Goal: Task Accomplishment & Management: Complete application form

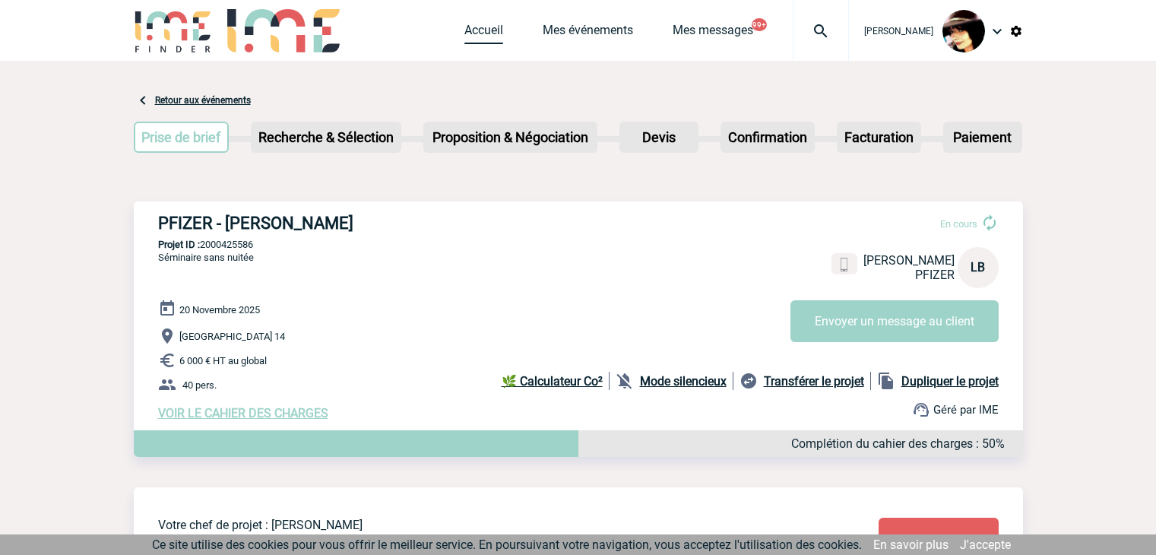
click at [489, 36] on span "Accueil" at bounding box center [503, 30] width 78 height 14
click at [464, 32] on link "Accueil" at bounding box center [483, 33] width 39 height 21
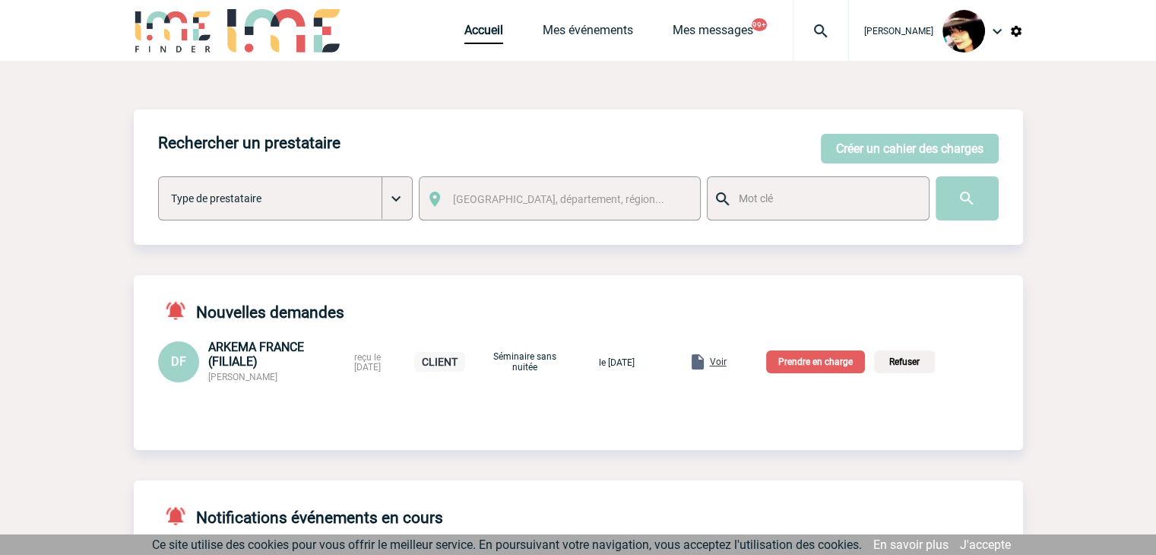
click at [726, 364] on span "Voir" at bounding box center [718, 361] width 17 height 11
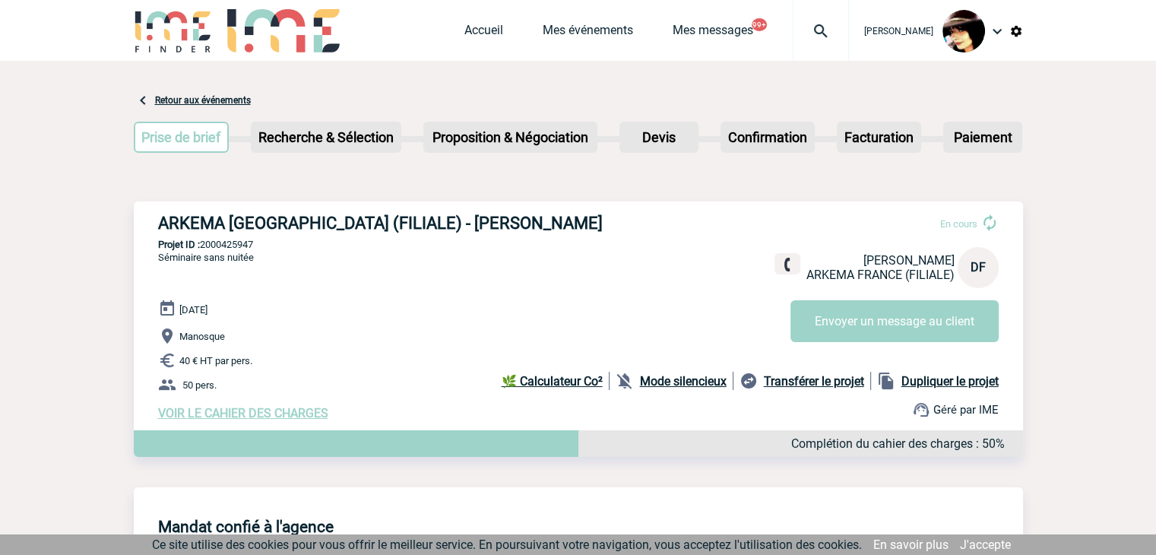
drag, startPoint x: 269, startPoint y: 417, endPoint x: 275, endPoint y: 407, distance: 12.3
click at [269, 417] on span "VOIR LE CAHIER DES CHARGES" at bounding box center [243, 413] width 170 height 14
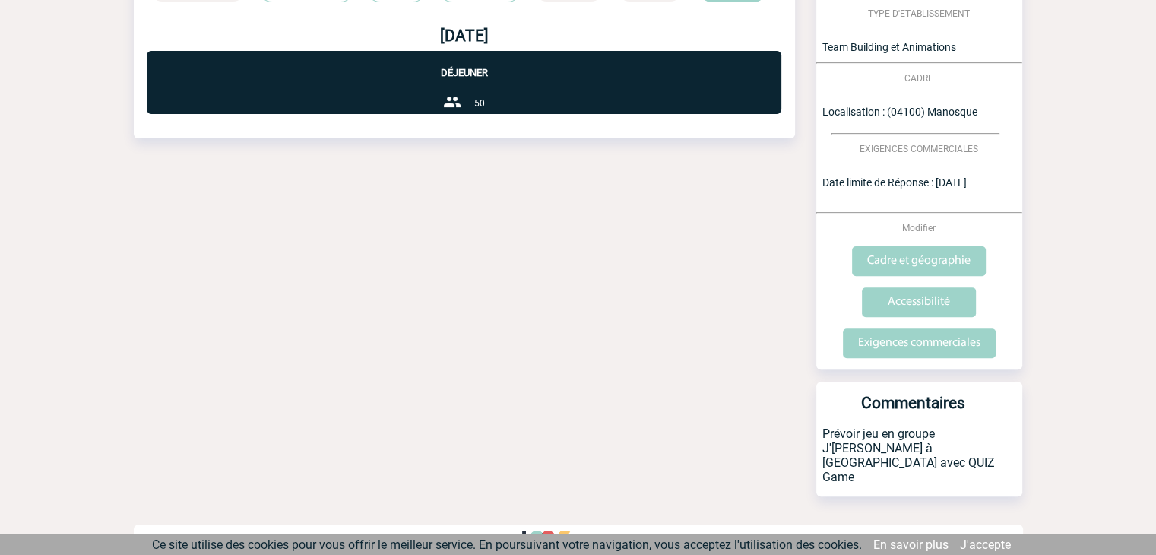
scroll to position [463, 0]
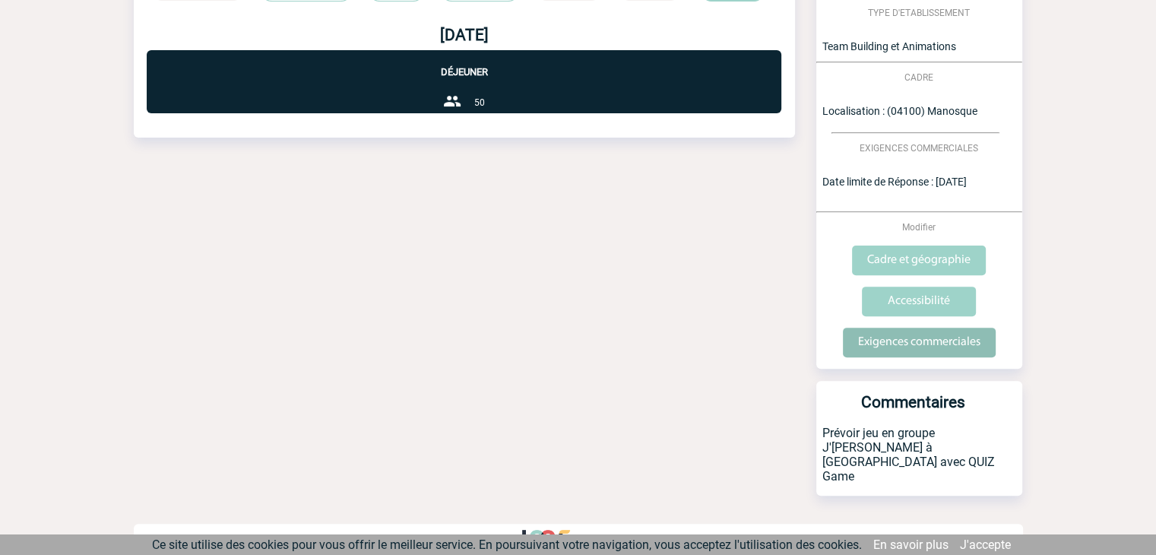
click at [903, 344] on input "Exigences commerciales" at bounding box center [919, 342] width 153 height 30
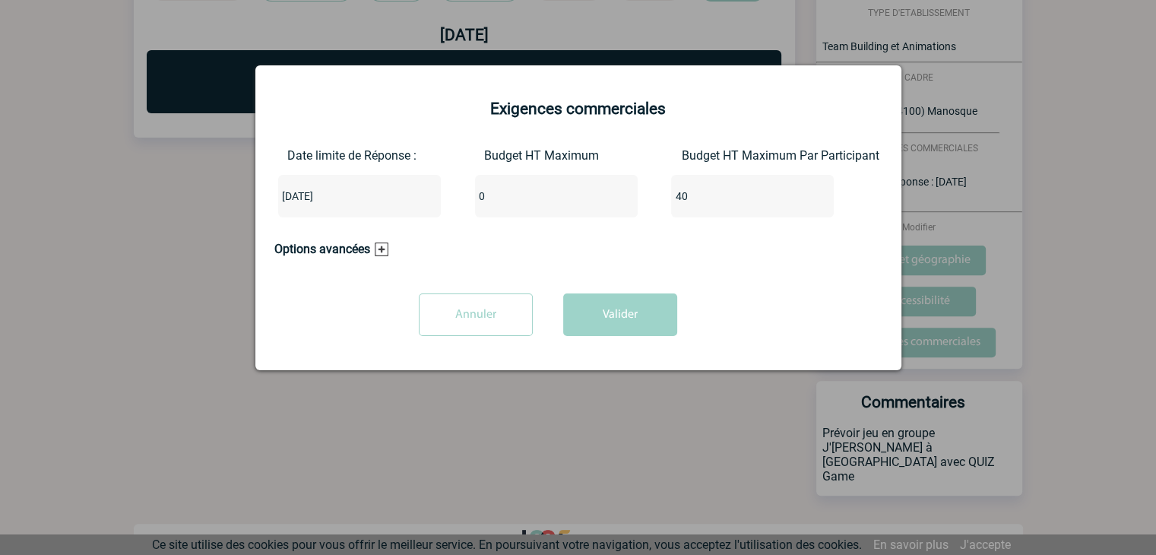
drag, startPoint x: 532, startPoint y: 195, endPoint x: 358, endPoint y: 177, distance: 174.9
click at [325, 195] on div "Date limite de Réponse : 2025-10-10 Budget HT Maximum 0 Budget HT Maximum Par P…" at bounding box center [578, 188] width 608 height 81
type input "2000"
click at [614, 322] on button "Valider" at bounding box center [620, 314] width 114 height 43
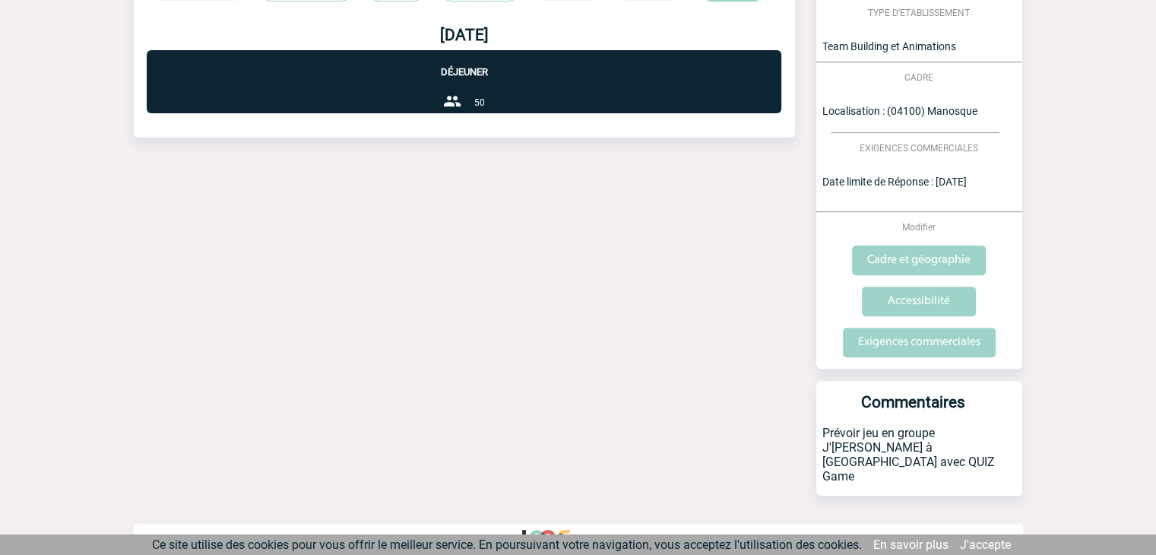
click at [535, 237] on div "Date limite de réponse le 10-10-2025 Retour à mon événement ARKEMA FRANCE (FILI…" at bounding box center [578, 83] width 889 height 970
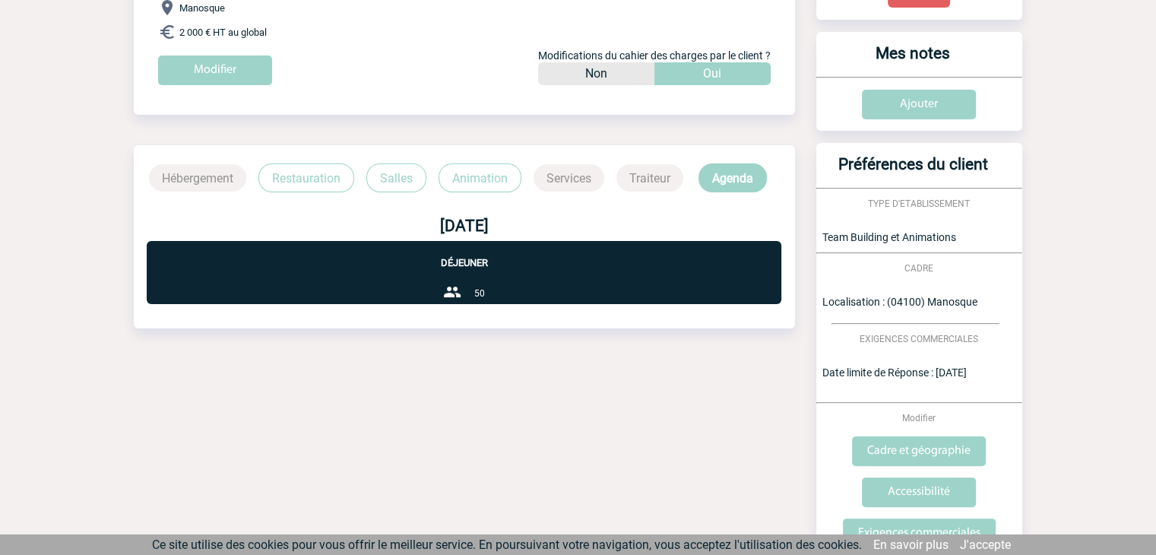
scroll to position [0, 0]
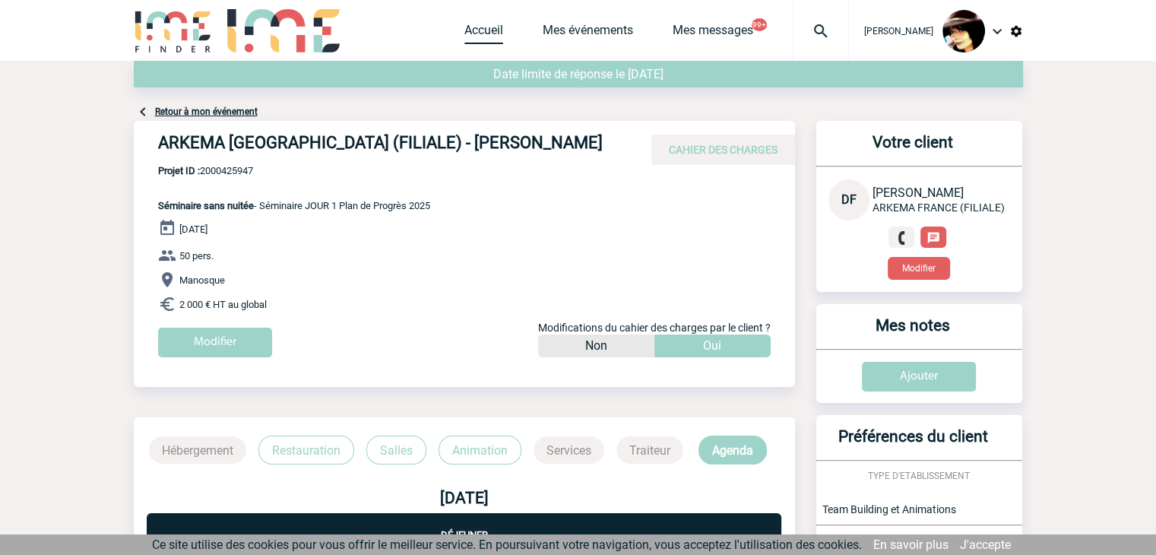
click at [464, 29] on link "Accueil" at bounding box center [483, 33] width 39 height 21
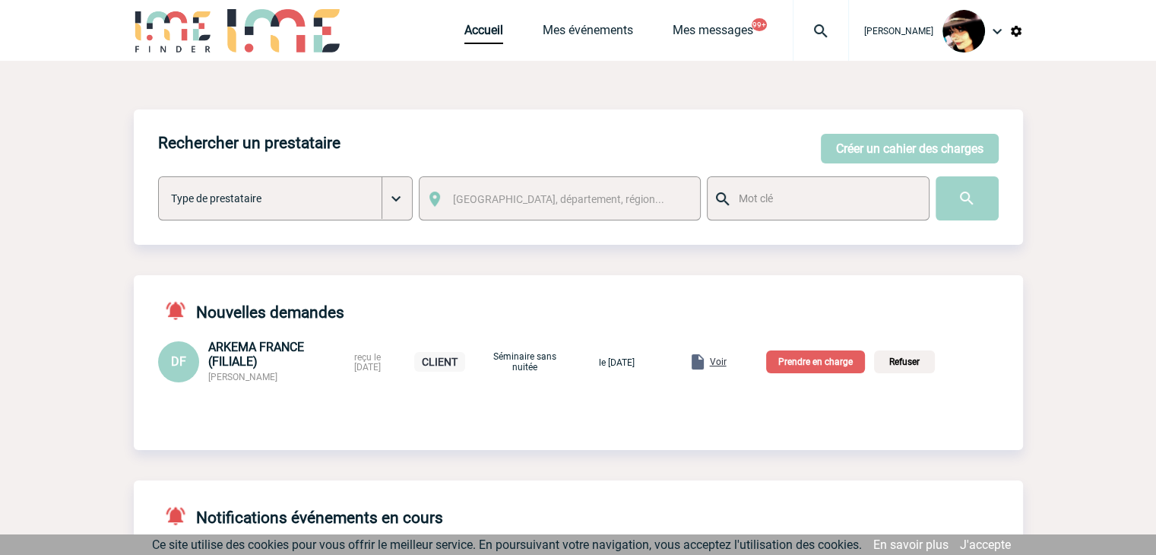
click at [838, 365] on p "Prendre en charge" at bounding box center [815, 361] width 99 height 23
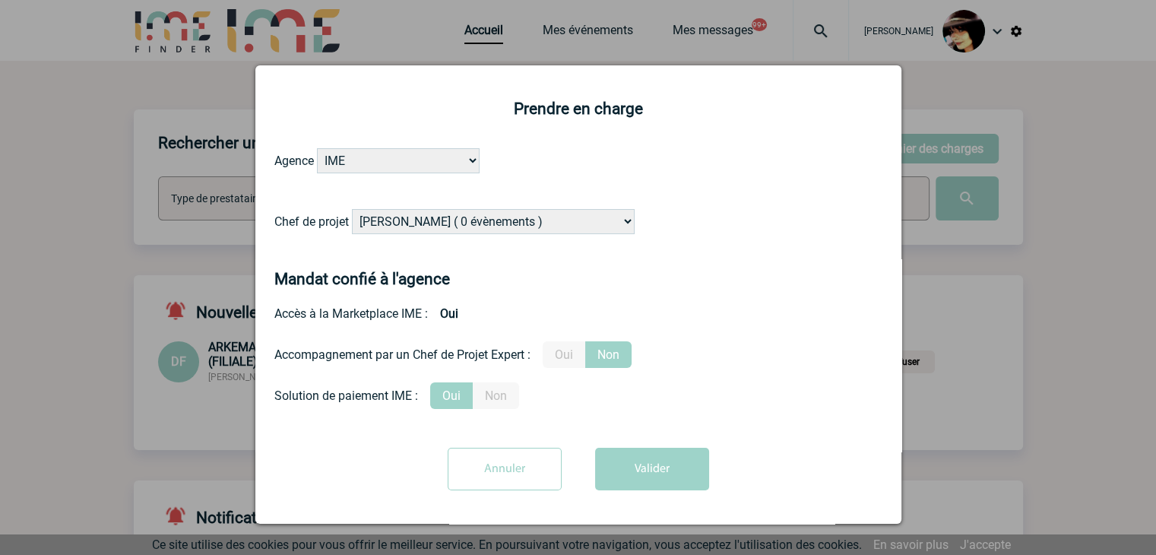
click at [505, 221] on select "Alizée VERLAGUET ( 0 évènements ) Anne-Françoise BONHOMME ( 200 évènements ) An…" at bounding box center [493, 221] width 283 height 25
click at [352, 210] on select "Alizée VERLAGUET ( 0 évènements ) Anne-Françoise BONHOMME ( 200 évènements ) An…" at bounding box center [493, 221] width 283 height 25
drag, startPoint x: 489, startPoint y: 217, endPoint x: 497, endPoint y: 214, distance: 8.2
click at [489, 217] on select "Alizée VERLAGUET ( 0 évènements ) Anne-Françoise BONHOMME ( 200 évènements ) An…" at bounding box center [493, 221] width 283 height 25
select select "129834"
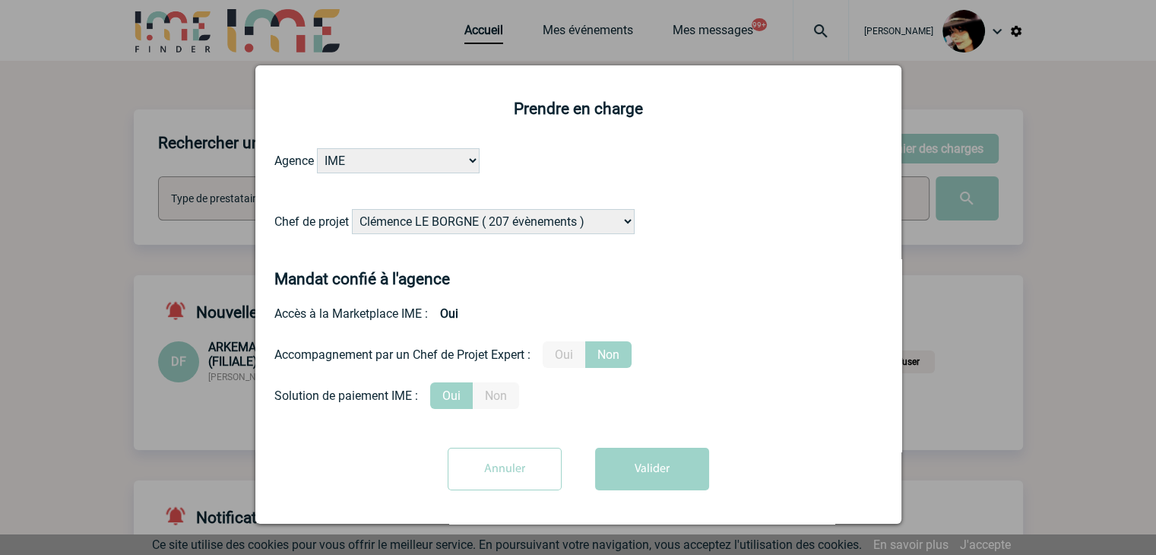
click at [352, 210] on select "Alizée VERLAGUET ( 0 évènements ) Anne-Françoise BONHOMME ( 200 évènements ) An…" at bounding box center [493, 221] width 283 height 25
click at [576, 360] on label "Oui" at bounding box center [564, 354] width 43 height 27
click at [0, 0] on input "Oui" at bounding box center [0, 0] width 0 height 0
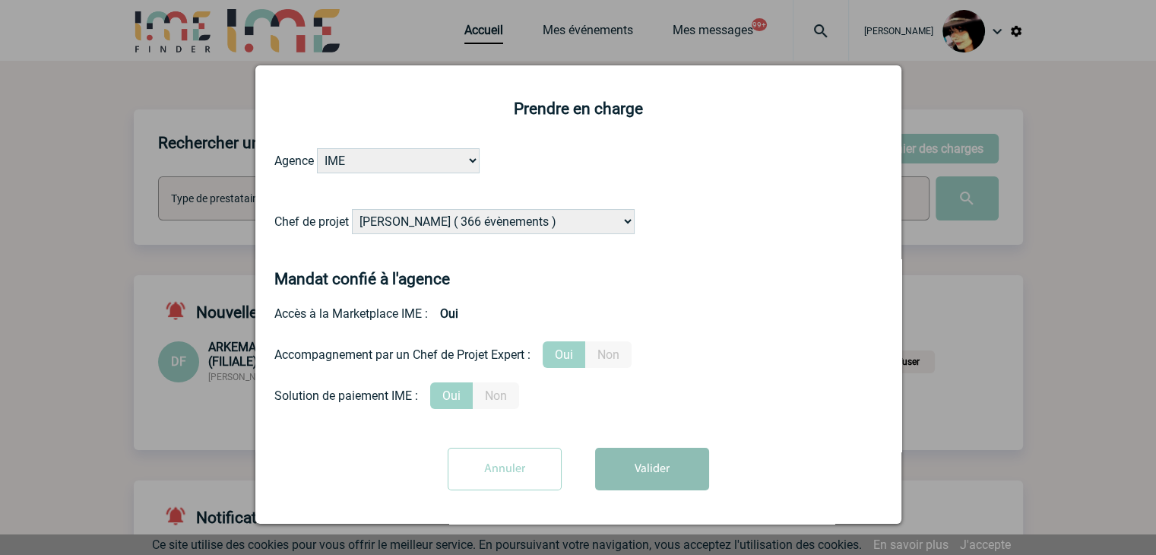
click at [601, 469] on button "Valider" at bounding box center [652, 469] width 114 height 43
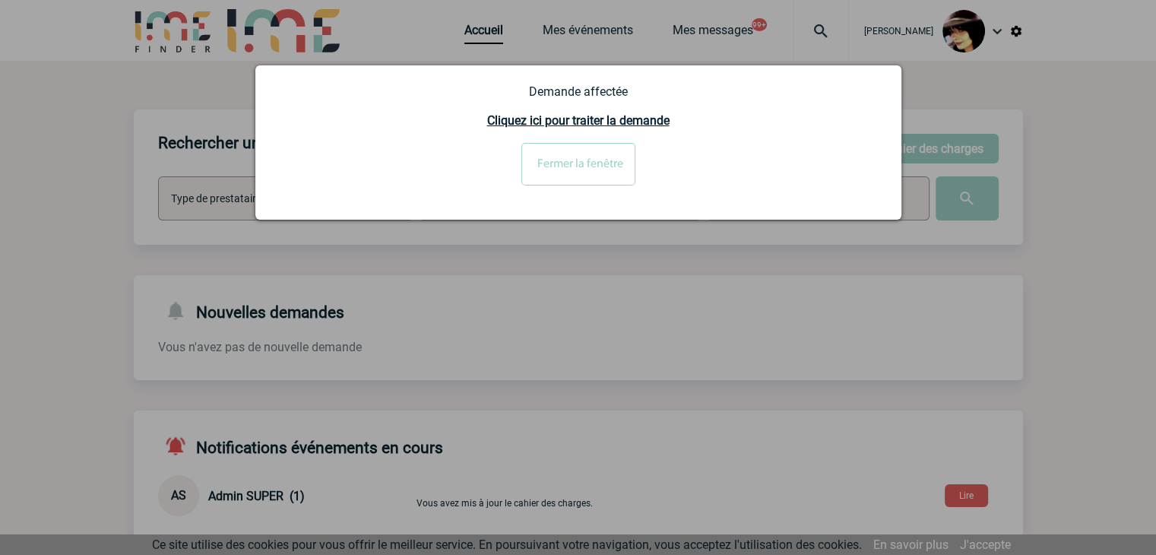
drag, startPoint x: 671, startPoint y: 272, endPoint x: 679, endPoint y: 252, distance: 21.2
click at [671, 272] on div at bounding box center [578, 277] width 1156 height 555
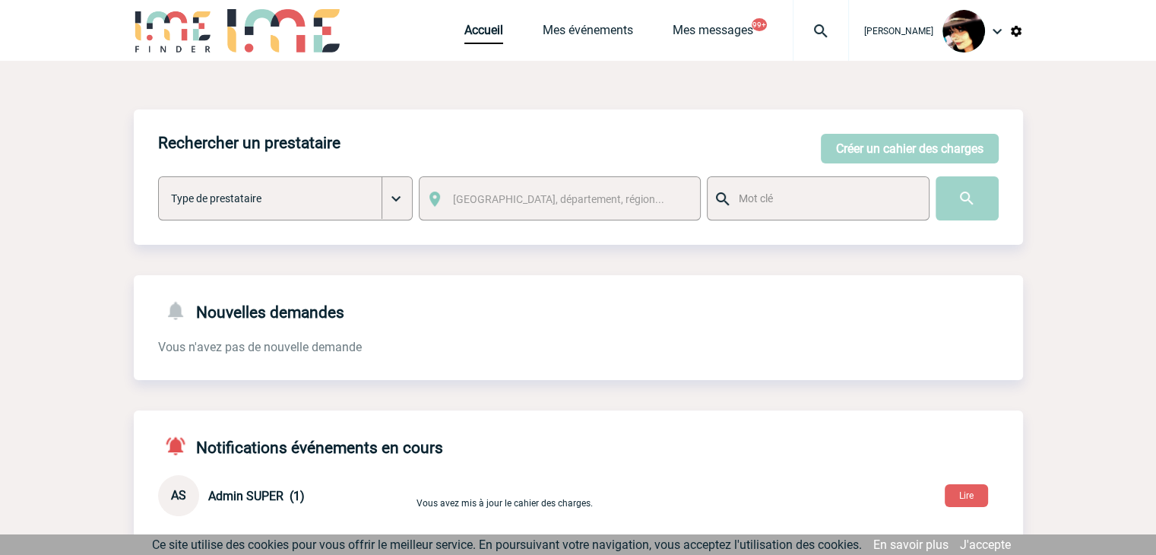
click at [803, 29] on img at bounding box center [820, 31] width 55 height 18
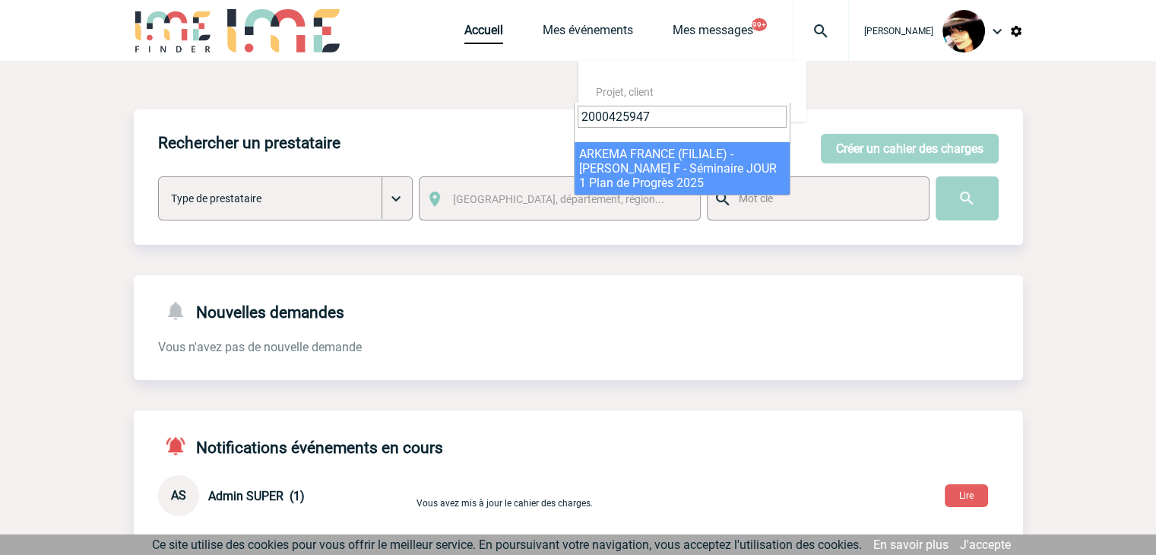
type input "2000425947"
select select "25448"
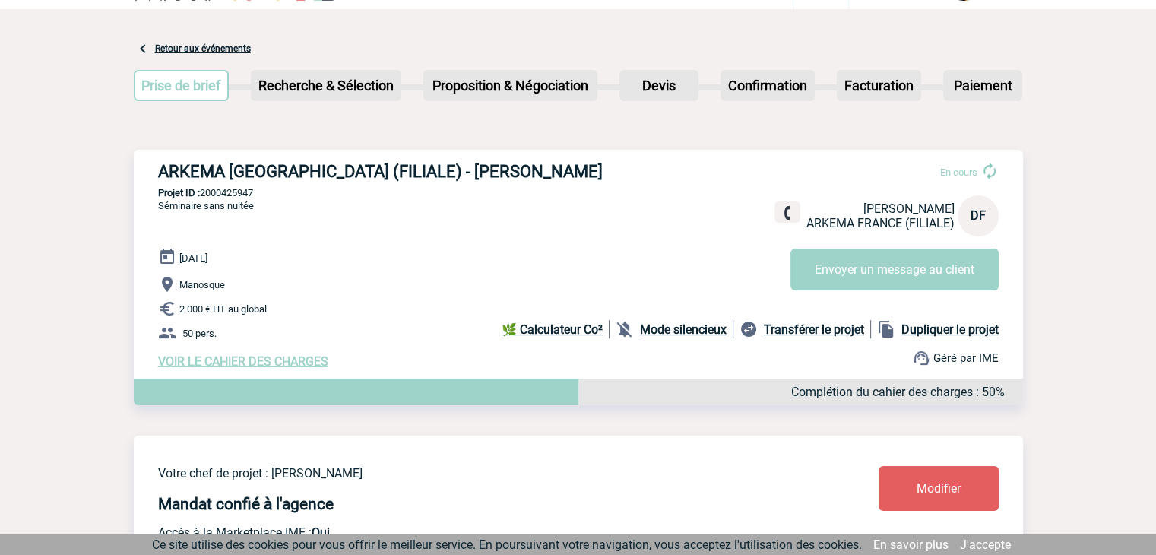
scroll to position [76, 0]
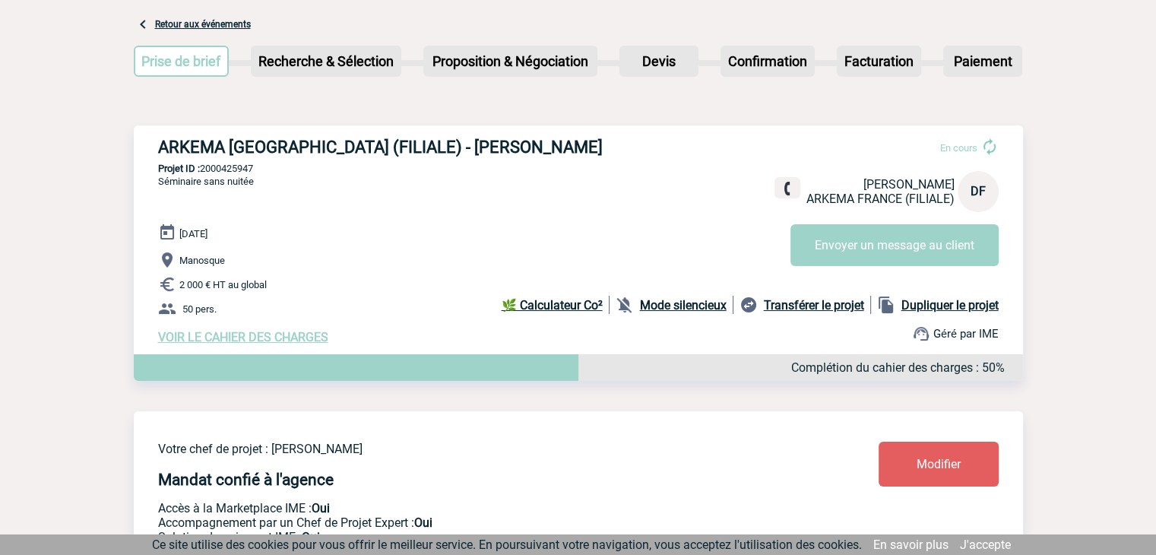
click at [947, 471] on span "Modifier" at bounding box center [938, 464] width 44 height 14
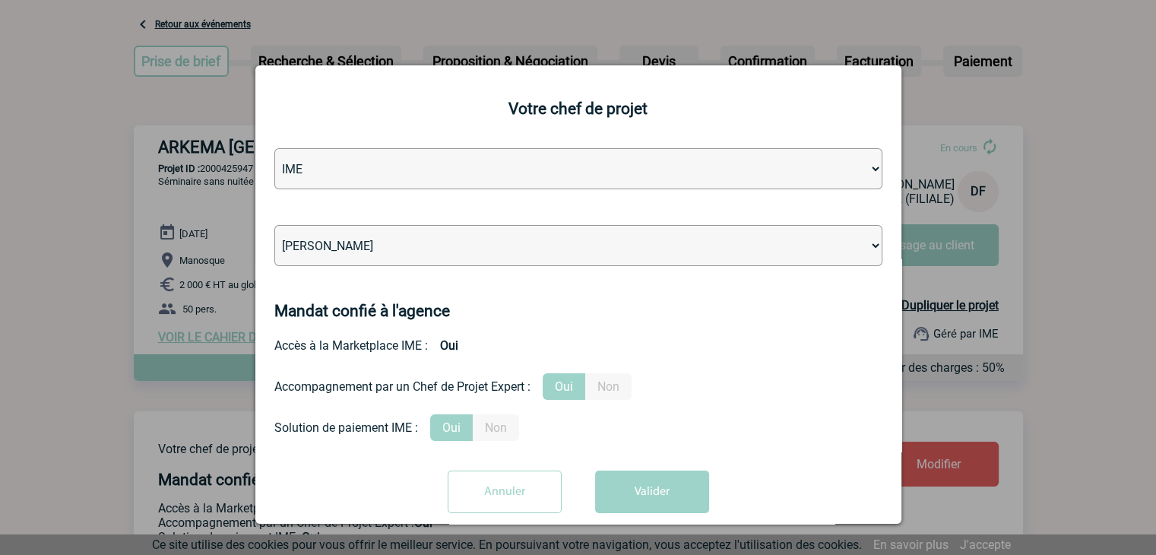
click at [469, 238] on select "Léa PITTIGLIO Yanis DE CLERCQ Victor KALB Jean-Chris NTAMACK Stefan MILADINOVIC…" at bounding box center [578, 245] width 608 height 41
select select "122719"
click at [470, 239] on select "Léa PITTIGLIO Yanis DE CLERCQ Victor KALB Jean-Chris NTAMACK Stefan MILADINOVIC…" at bounding box center [578, 245] width 608 height 41
click at [681, 491] on button "Valider" at bounding box center [652, 491] width 114 height 43
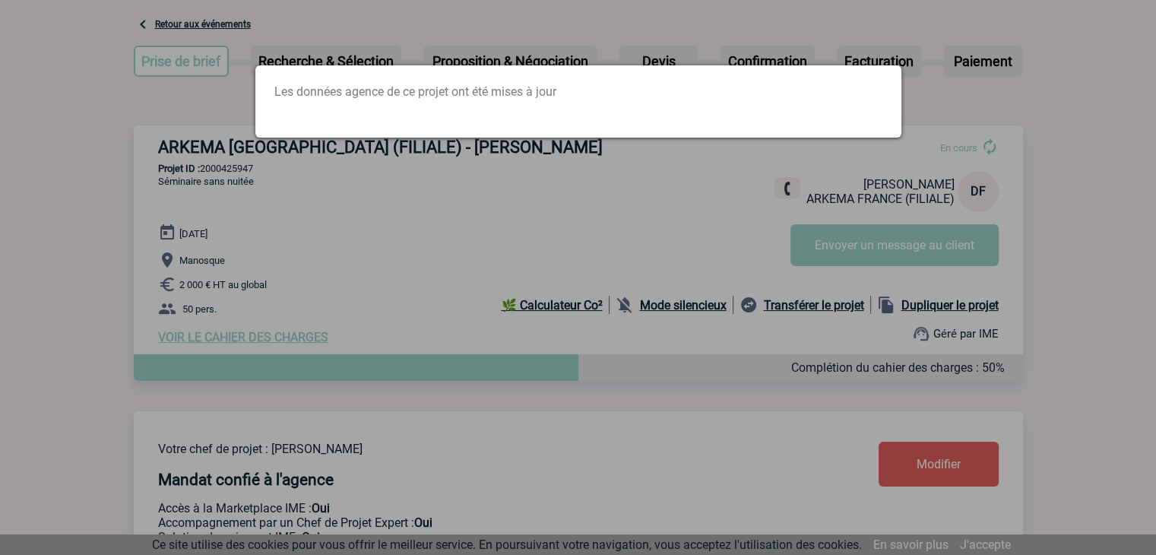
click at [460, 192] on div at bounding box center [578, 277] width 1156 height 555
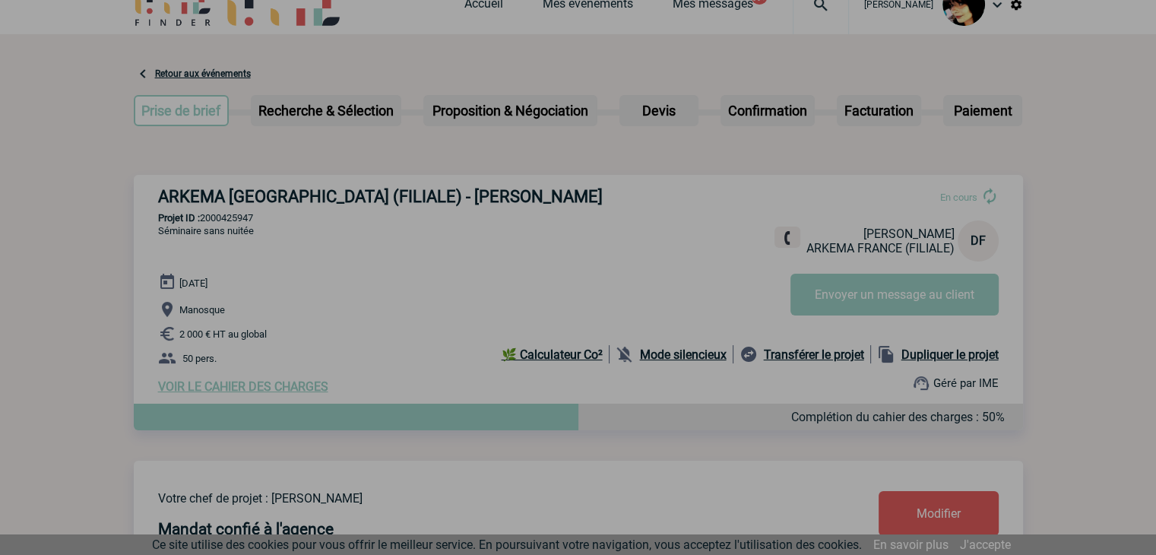
scroll to position [0, 0]
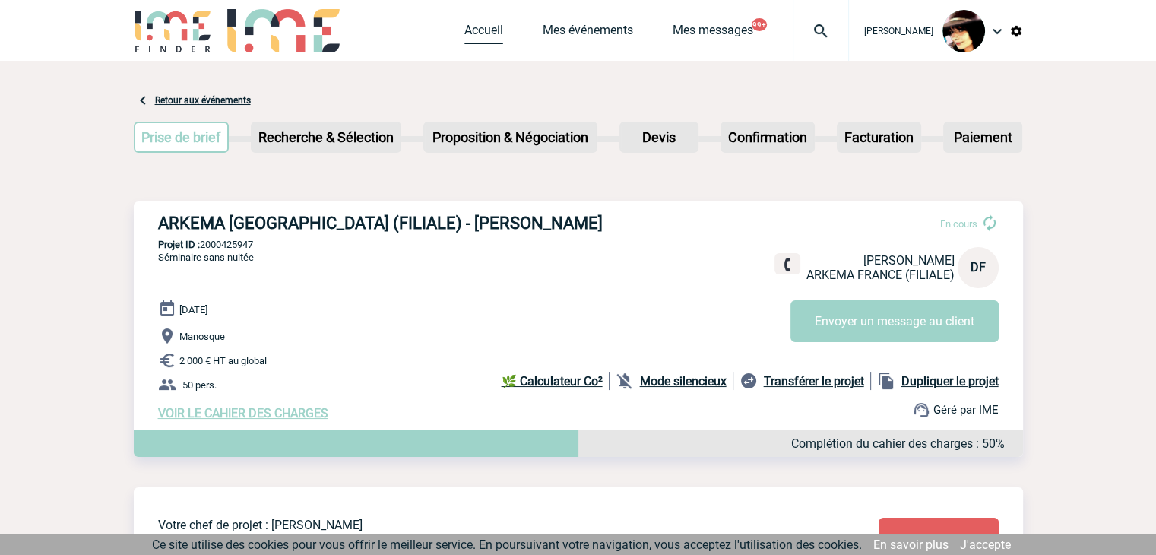
click at [473, 34] on link "Accueil" at bounding box center [483, 33] width 39 height 21
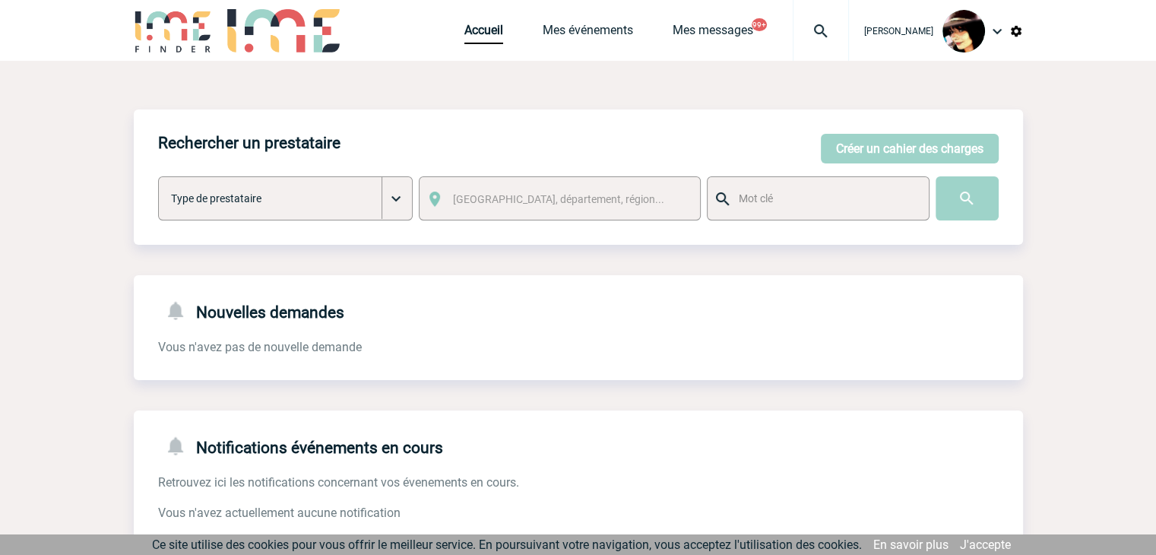
click at [808, 25] on img at bounding box center [820, 31] width 55 height 18
type input "belinda.delmotte@rte-france.com"
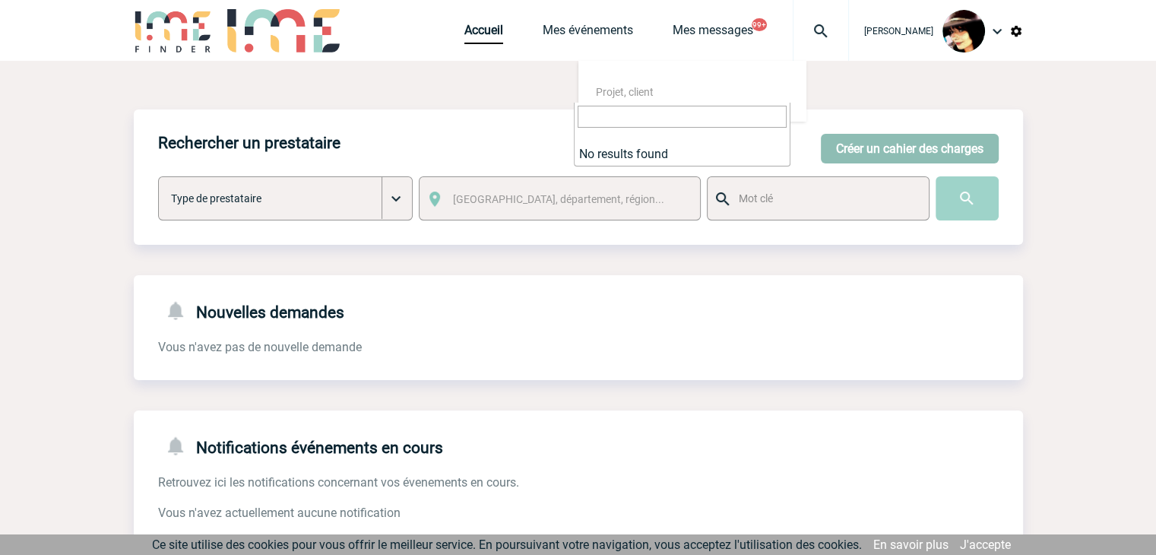
click at [868, 146] on button "Créer un cahier des charges" at bounding box center [910, 149] width 178 height 30
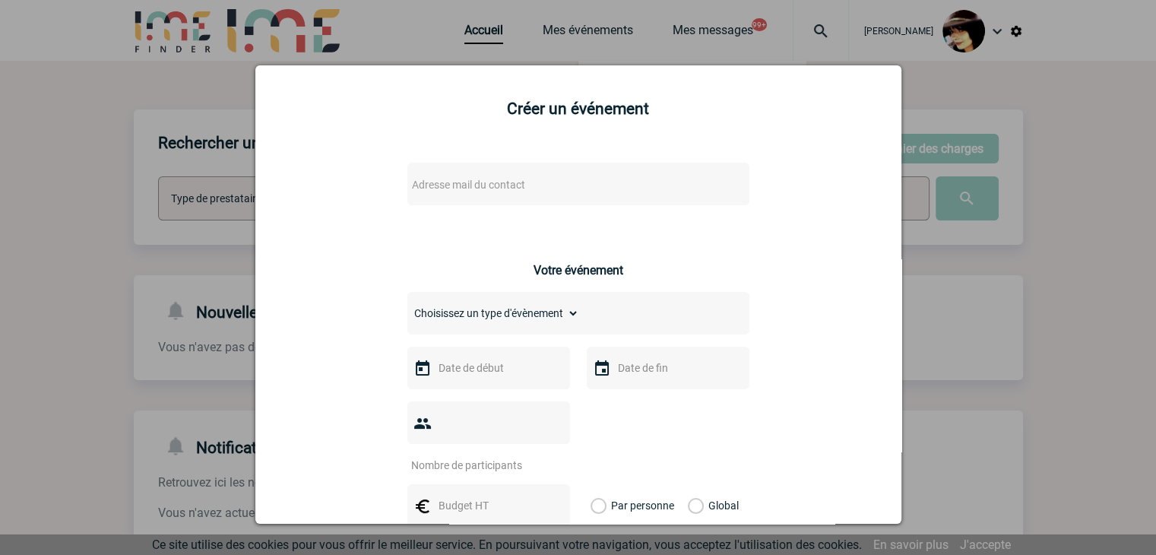
click at [450, 180] on span "Adresse mail du contact" at bounding box center [468, 185] width 113 height 12
type input "belinda.delmotte@rte-france.com"
click at [986, 413] on div at bounding box center [578, 277] width 1156 height 555
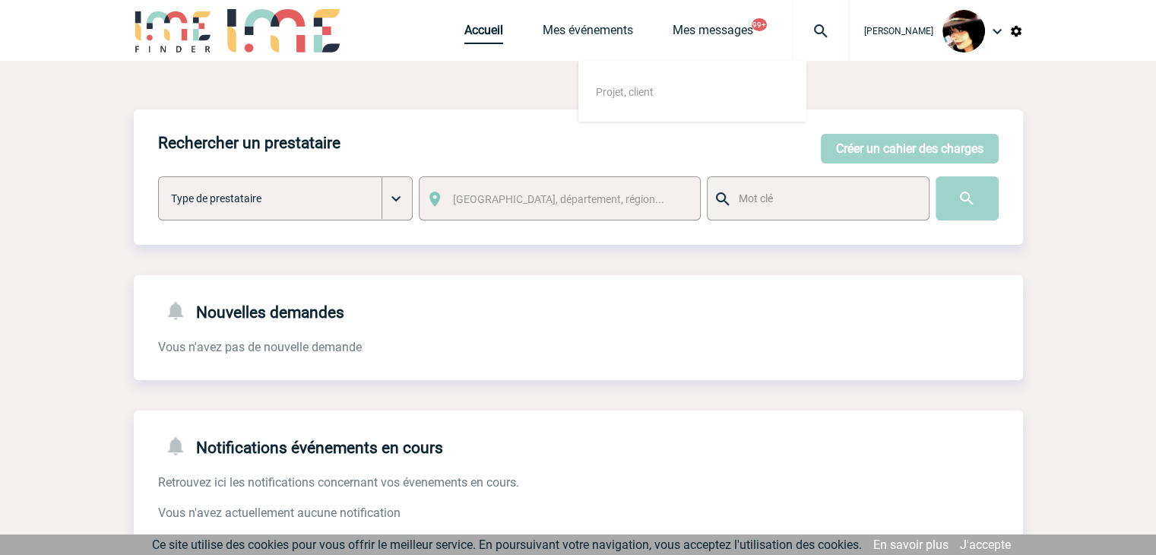
click at [464, 25] on link "Accueil" at bounding box center [483, 33] width 39 height 21
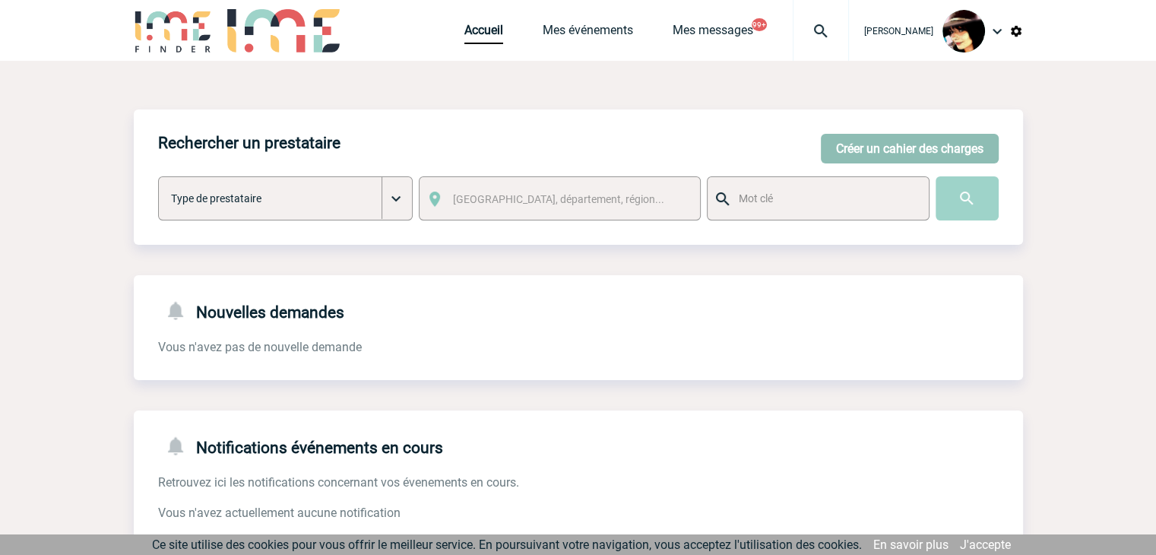
click at [915, 145] on button "Créer un cahier des charges" at bounding box center [910, 149] width 178 height 30
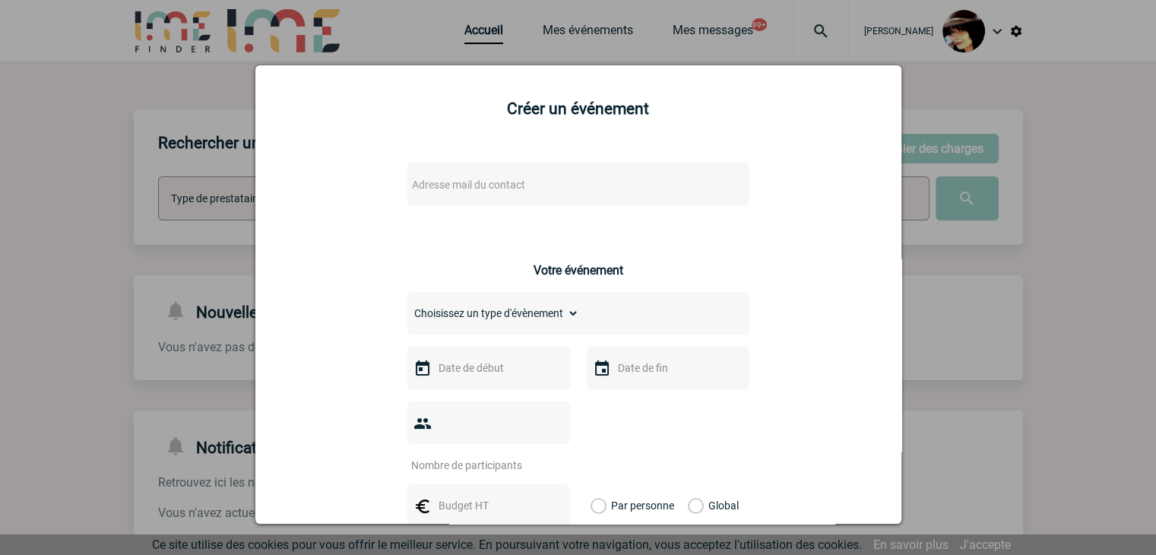
click at [562, 174] on div "Adresse mail du contact" at bounding box center [578, 184] width 342 height 43
click at [541, 187] on span "Adresse mail du contact" at bounding box center [539, 184] width 266 height 21
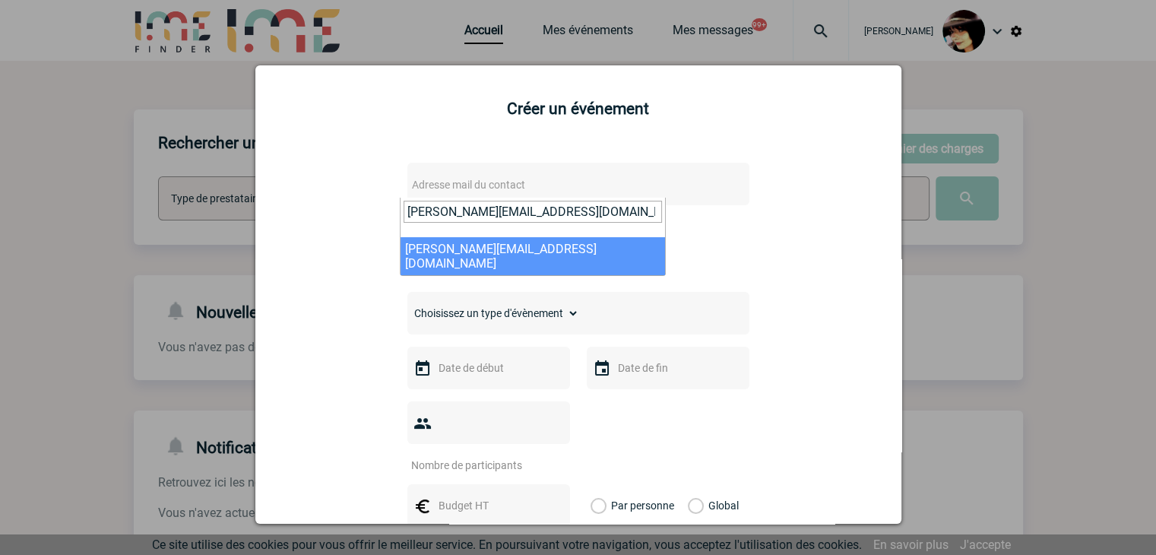
type input "florence.leleu@abeille-assurances.fr"
select select "122585"
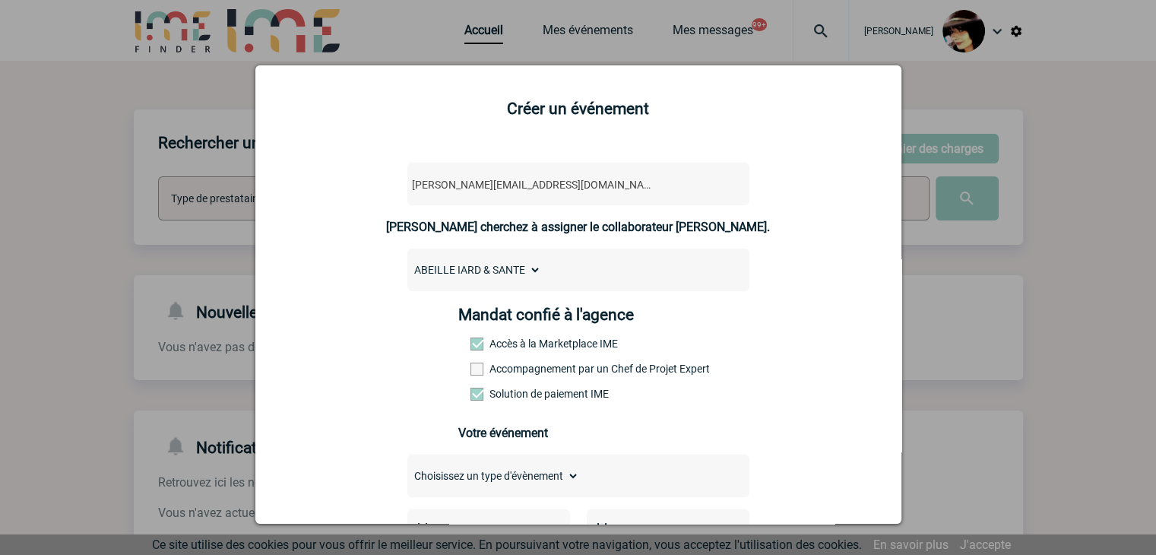
click at [471, 369] on span at bounding box center [476, 368] width 13 height 13
click at [0, 0] on input "Accompagnement par un Chef de Projet Expert" at bounding box center [0, 0] width 0 height 0
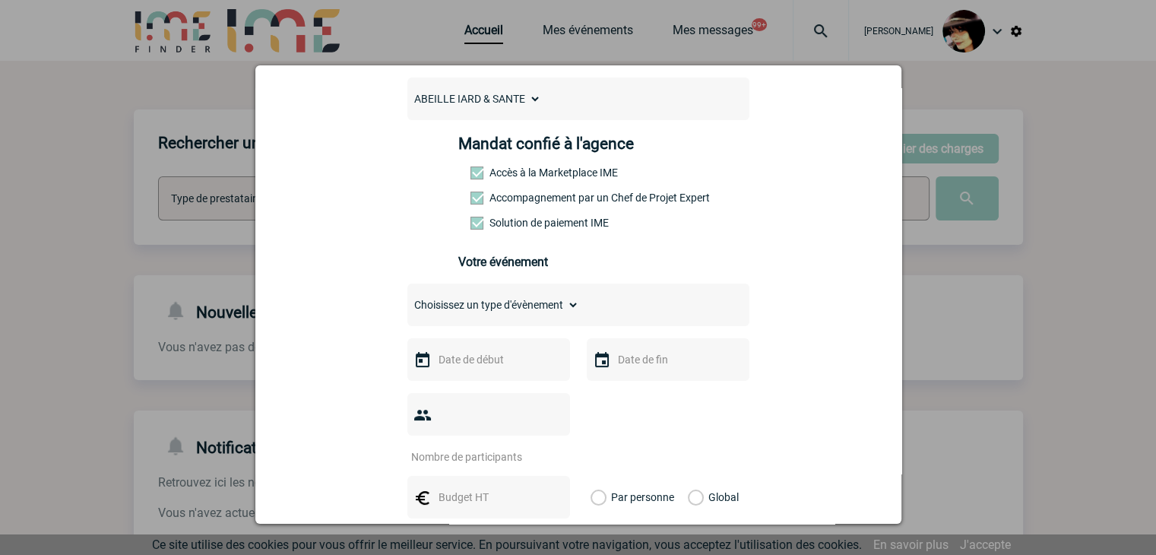
scroll to position [228, 0]
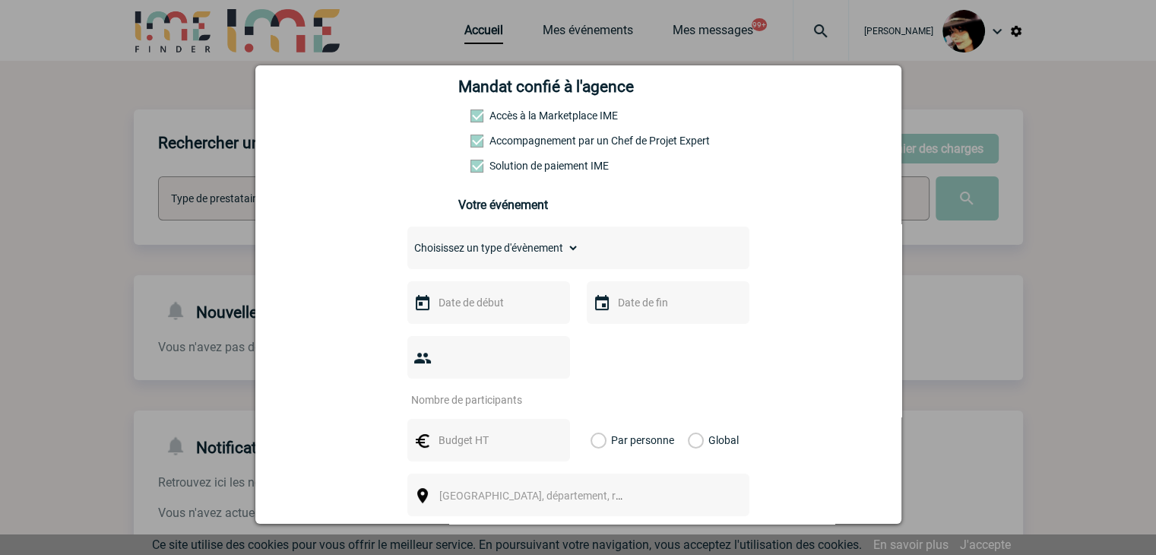
click at [437, 258] on select "Choisissez un type d'évènement Séminaire avec nuitée Séminaire sans nuitée Repa…" at bounding box center [493, 247] width 172 height 21
select select "3"
click at [407, 242] on select "Choisissez un type d'évènement Séminaire avec nuitée Séminaire sans nuitée Repa…" at bounding box center [493, 247] width 172 height 21
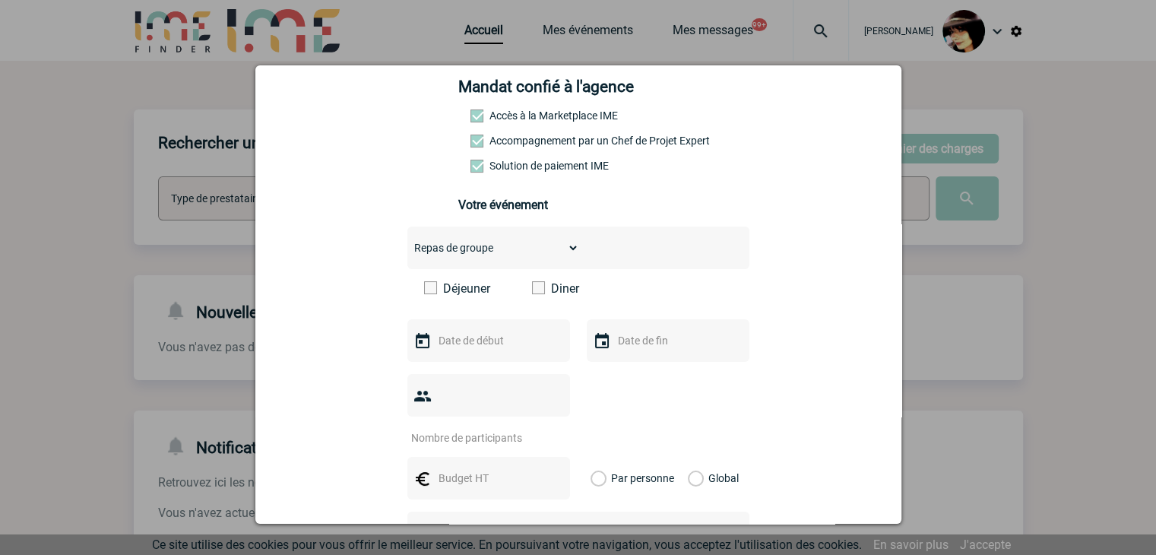
click at [504, 337] on input "text" at bounding box center [487, 341] width 105 height 20
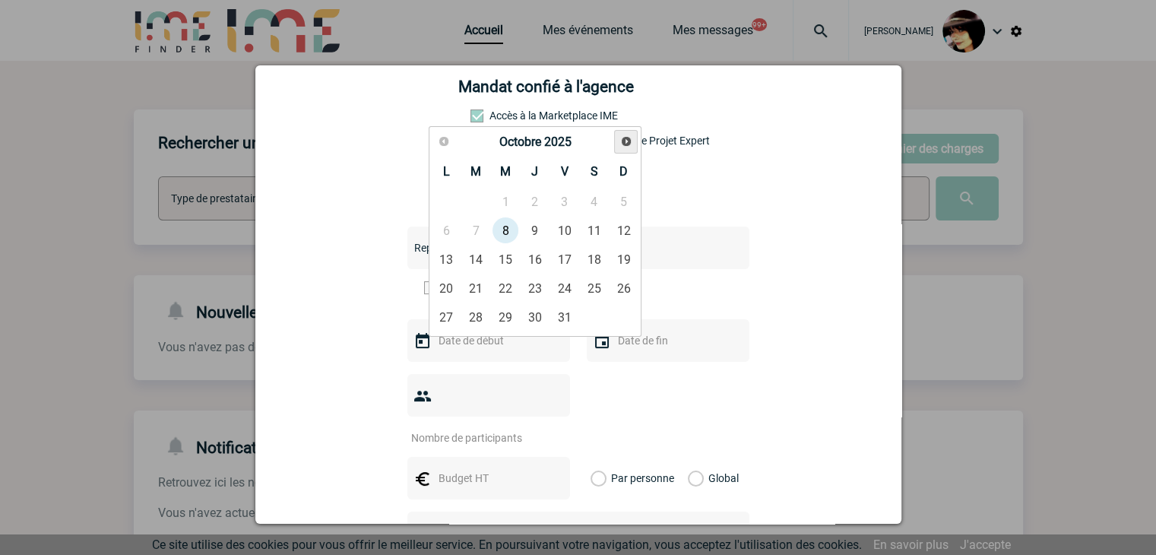
click at [621, 141] on span "Suivant" at bounding box center [626, 141] width 12 height 12
click at [443, 142] on span "Précédent" at bounding box center [444, 141] width 12 height 12
click at [541, 198] on link "4" at bounding box center [534, 201] width 28 height 27
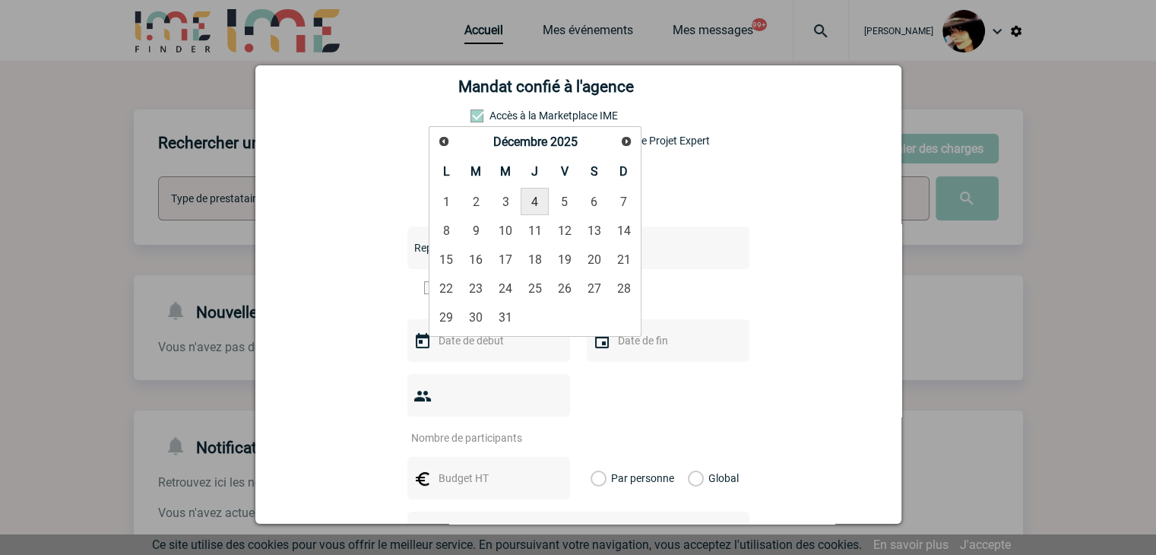
type input "04-12-2025"
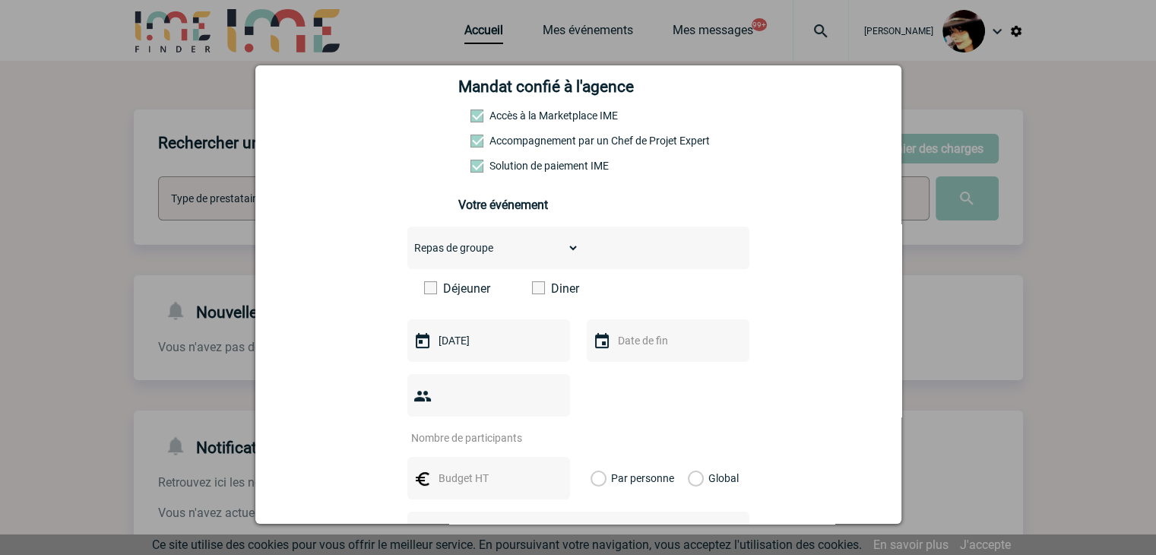
click at [451, 428] on input "number" at bounding box center [478, 438] width 143 height 20
type input "10"
click at [479, 468] on input "text" at bounding box center [487, 478] width 105 height 20
type input "900"
click at [688, 457] on label "Global" at bounding box center [693, 478] width 10 height 43
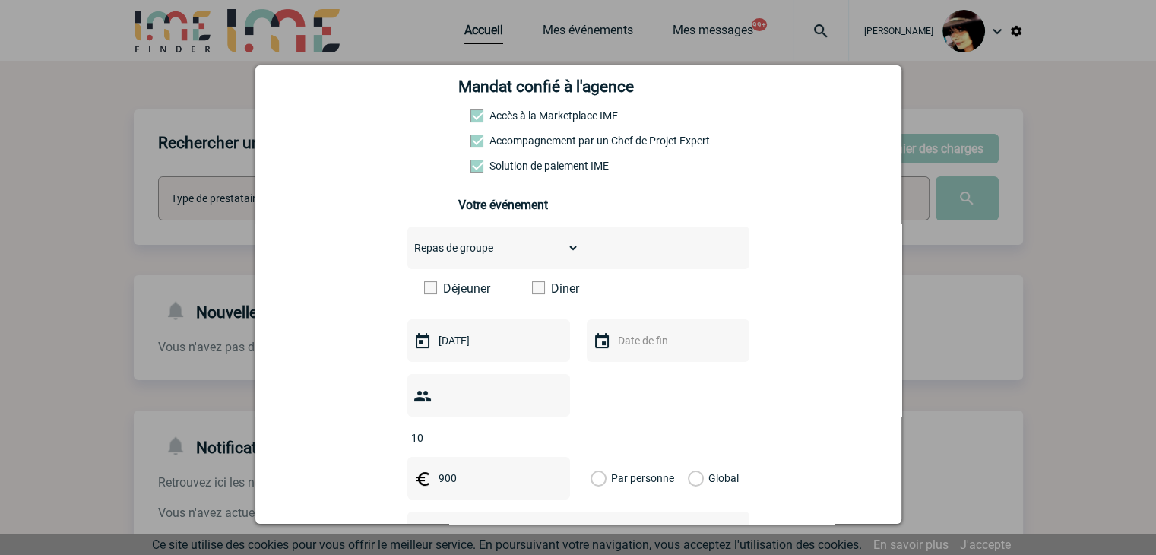
click at [0, 0] on input "Global" at bounding box center [0, 0] width 0 height 0
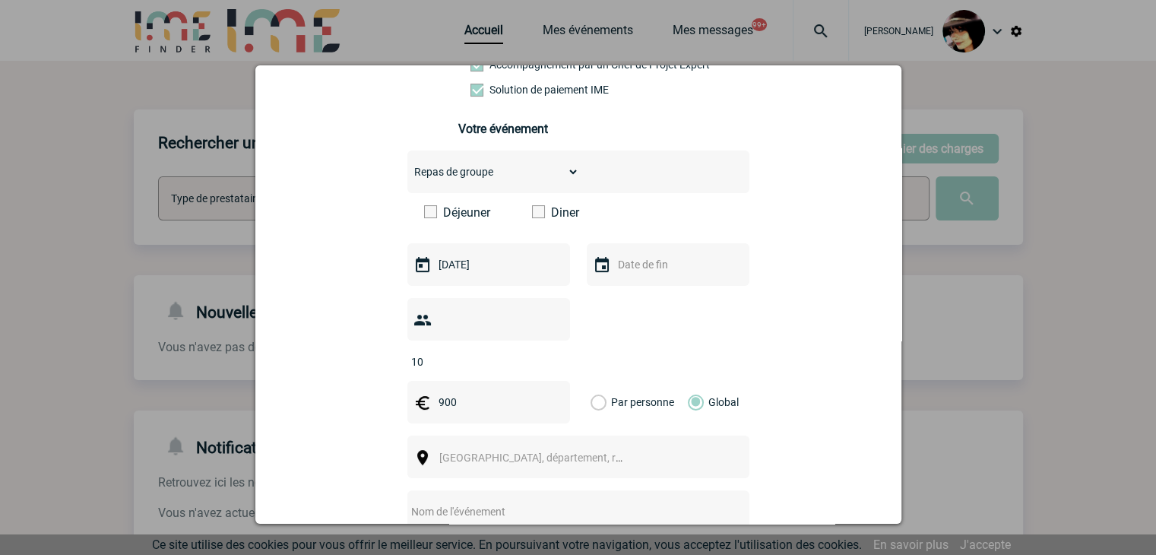
click at [502, 447] on span "[GEOGRAPHIC_DATA], département, région..." at bounding box center [537, 457] width 209 height 21
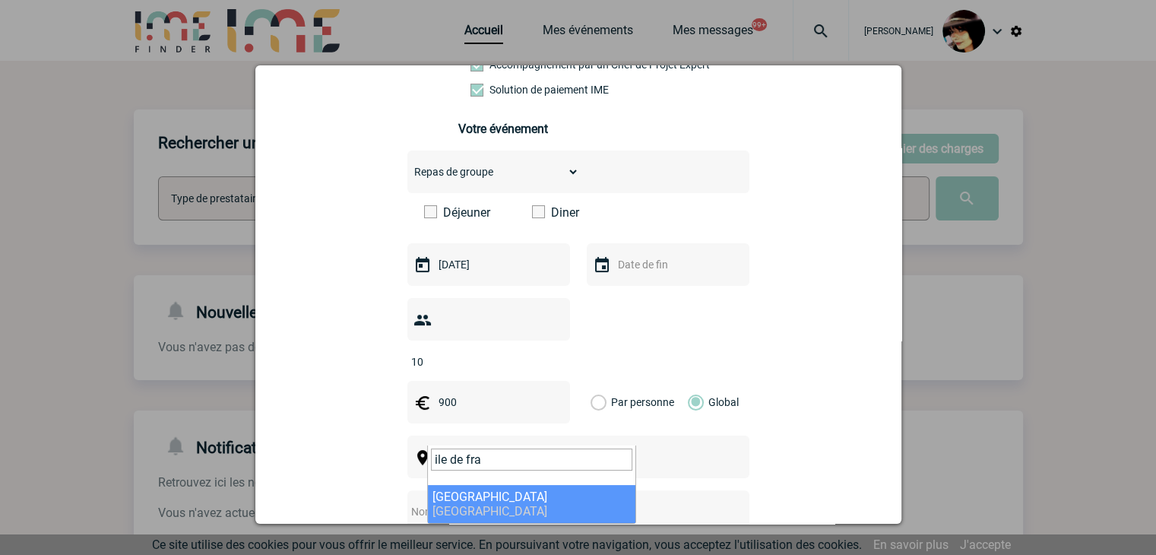
type input "ile de fra"
select select "2"
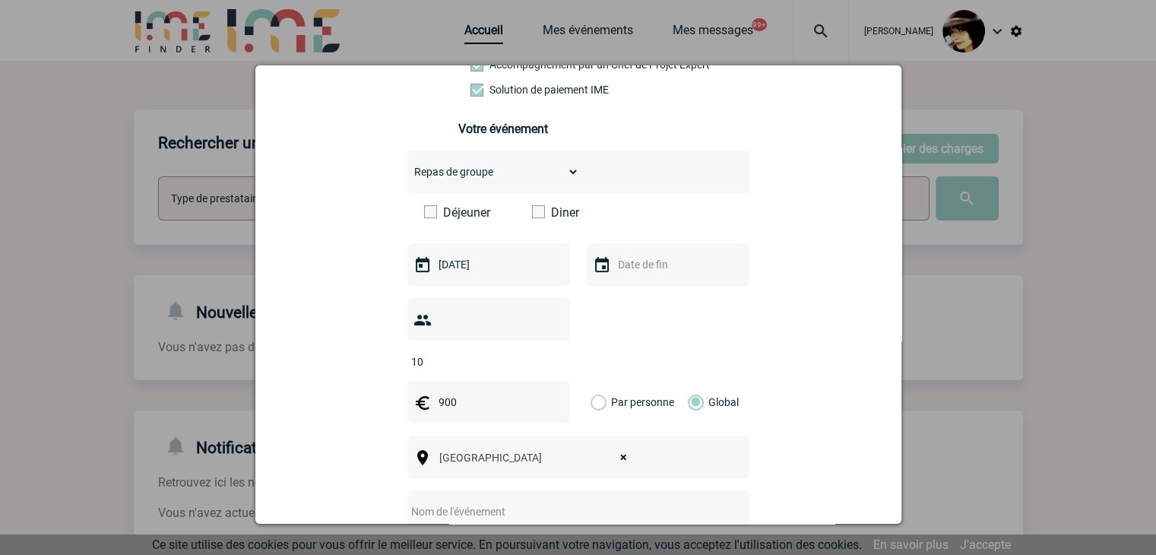
click at [469, 502] on input "text" at bounding box center [558, 512] width 302 height 20
paste input "Direction Indemnisation / Florence GILLES : Dîner pour 10 pers. max + 1 Karaoké…"
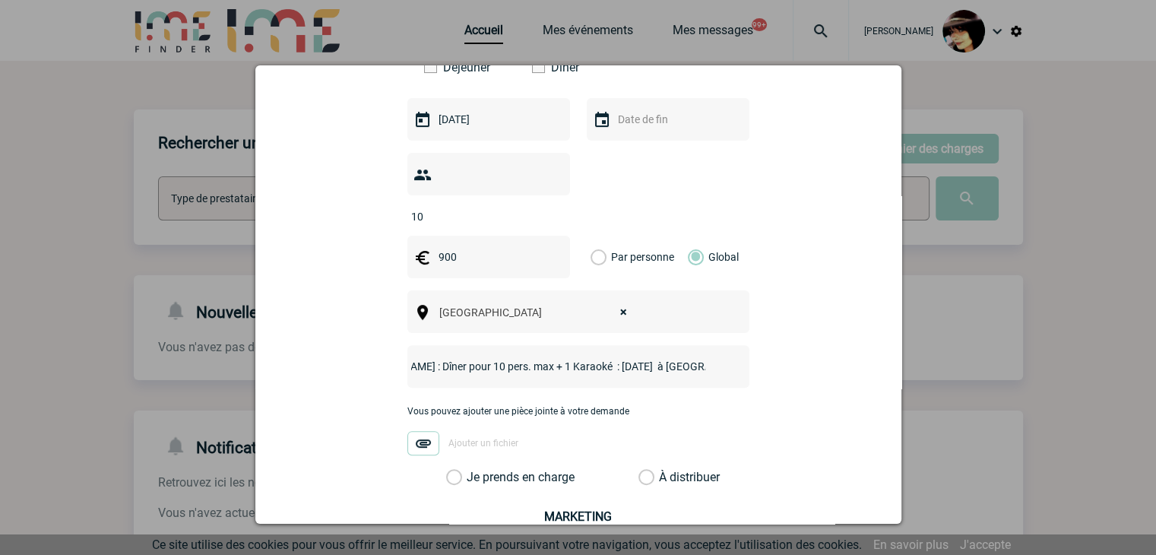
scroll to position [609, 0]
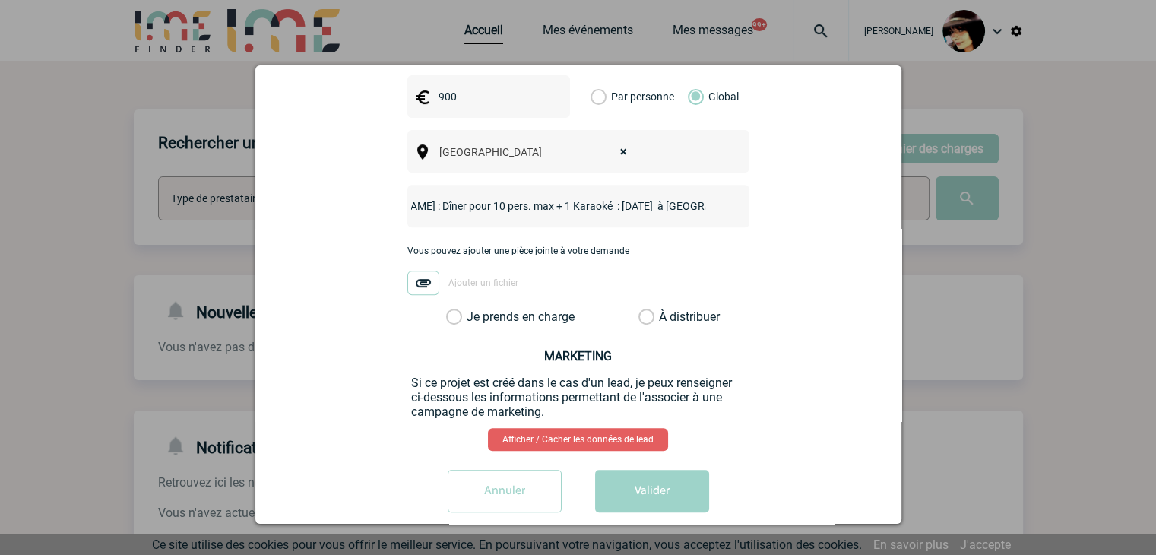
type input "Direction Indemnisation / Florence GILLES : Dîner pour 10 pers. max + 1 Karaoké…"
click at [640, 309] on label "À distribuer" at bounding box center [646, 316] width 16 height 15
click at [0, 0] on input "À distribuer" at bounding box center [0, 0] width 0 height 0
click at [653, 470] on button "Valider" at bounding box center [652, 491] width 114 height 43
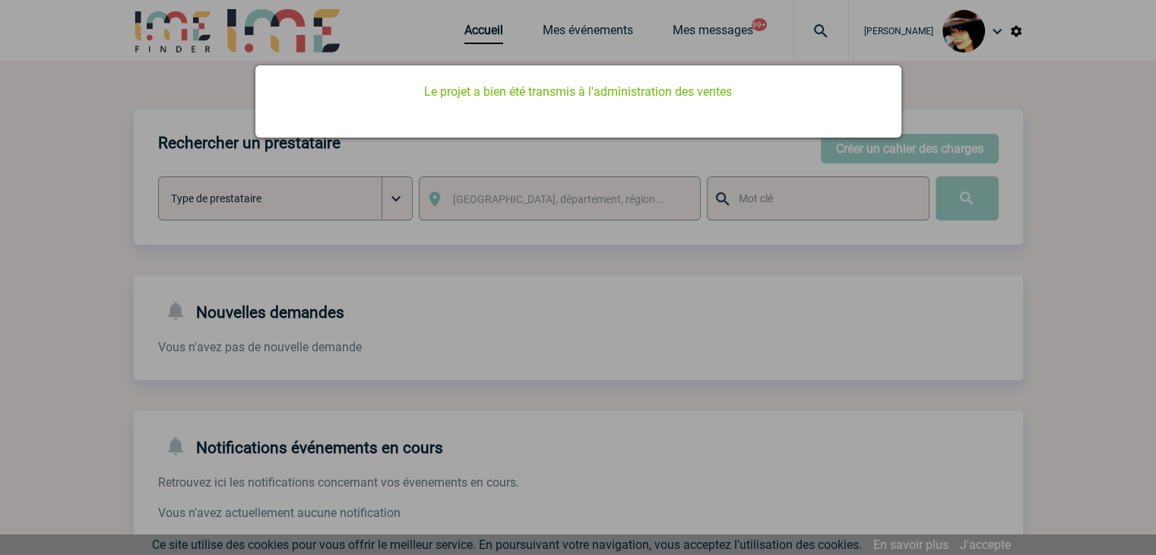
drag, startPoint x: 833, startPoint y: 381, endPoint x: 619, endPoint y: 171, distance: 299.8
click at [830, 376] on div at bounding box center [578, 277] width 1156 height 555
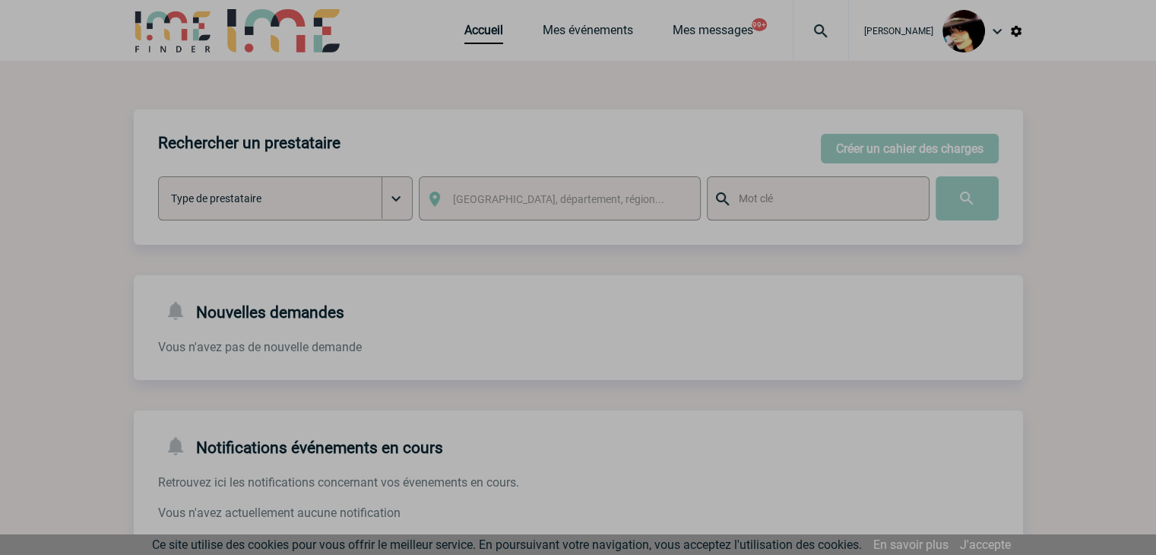
click at [467, 34] on div at bounding box center [578, 277] width 1156 height 555
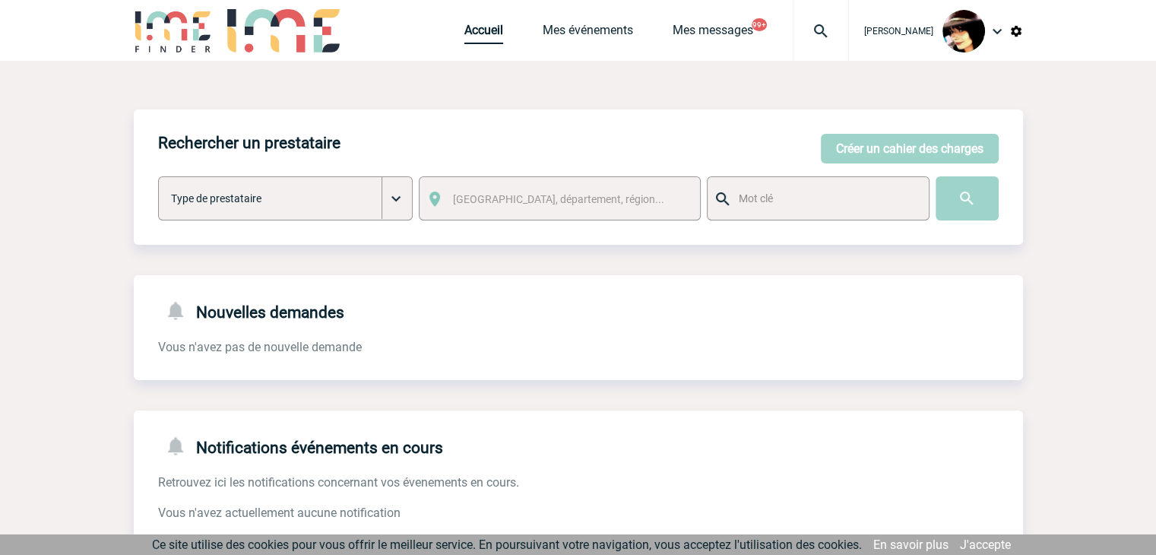
click at [467, 34] on link "Accueil" at bounding box center [483, 33] width 39 height 21
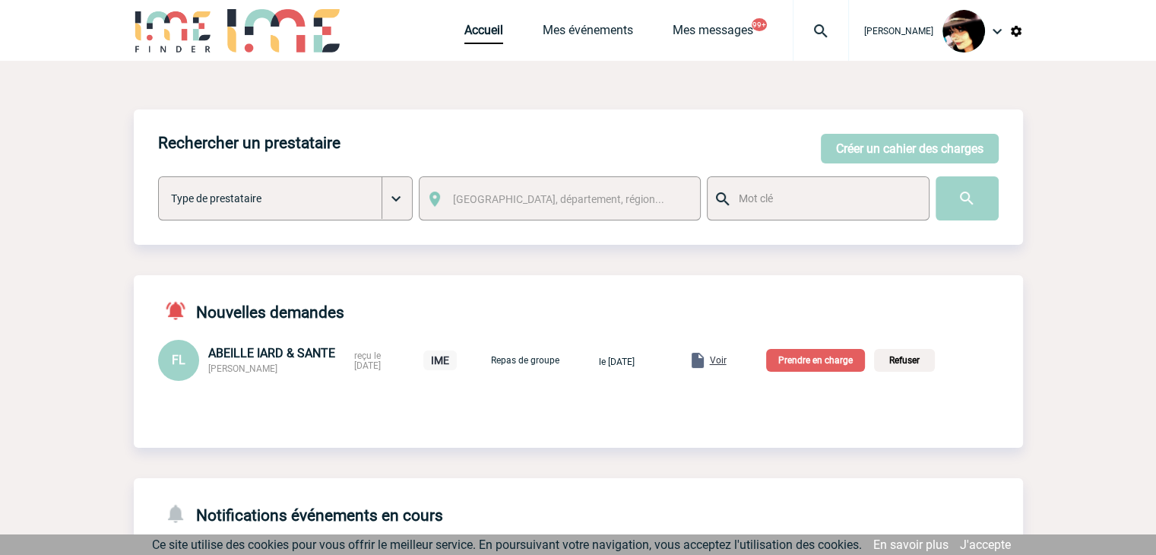
click at [726, 359] on span "Voir" at bounding box center [718, 360] width 17 height 11
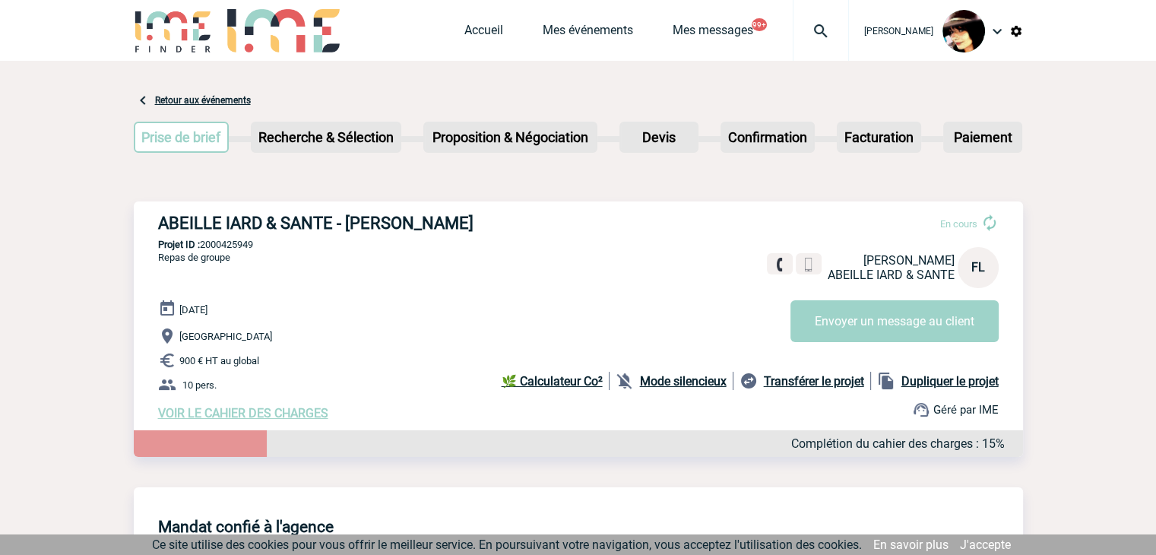
click at [464, 34] on link "Accueil" at bounding box center [483, 33] width 39 height 21
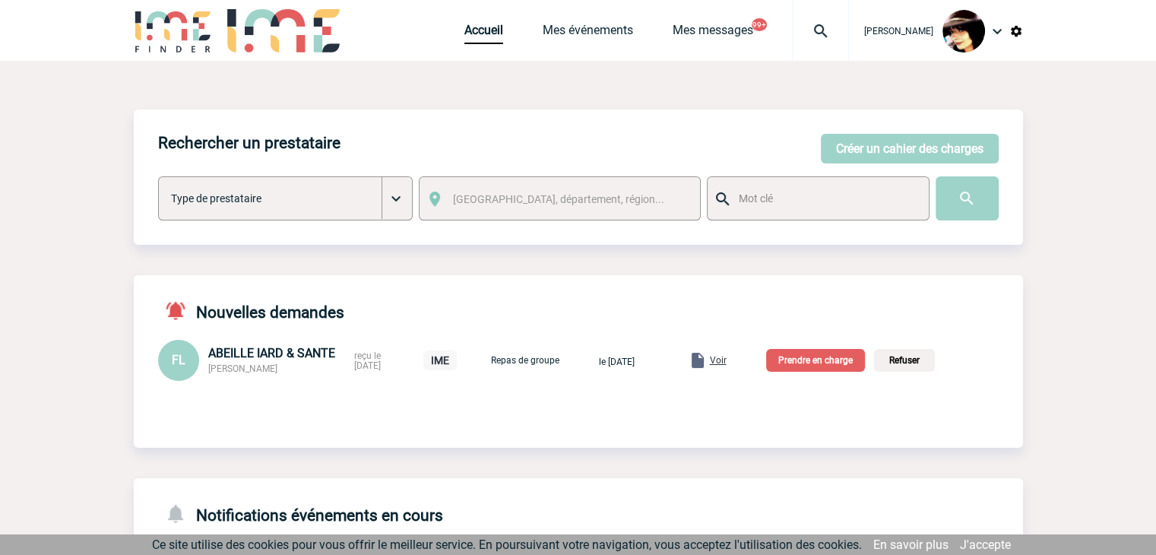
click at [814, 367] on p "Prendre en charge" at bounding box center [815, 360] width 99 height 23
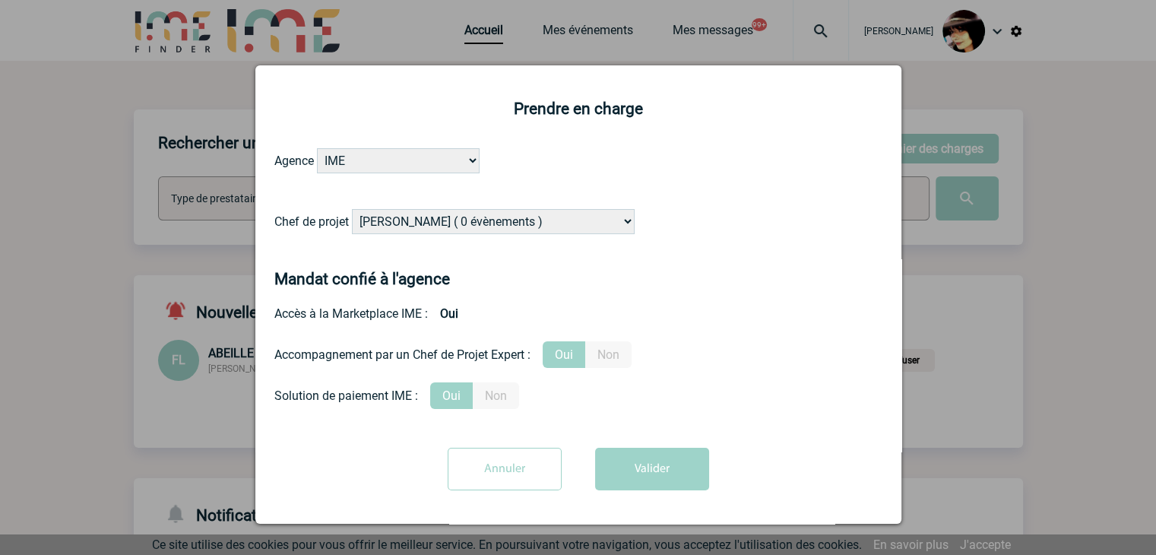
click at [448, 226] on select "Alizée VERLAGUET ( 0 évènements ) Anne-Françoise BONHOMME ( 199 évènements ) An…" at bounding box center [493, 221] width 283 height 25
select select "131234"
click at [436, 217] on select "Alizée VERLAGUET ( 0 évènements ) Anne-Françoise BONHOMME ( 199 évènements ) An…" at bounding box center [493, 221] width 283 height 25
click at [614, 448] on form "Agence IME IME Nantes IME Aix-Marseille Chef de projet Alizée VERLAGUET ( 0 évè…" at bounding box center [578, 324] width 608 height 353
drag, startPoint x: 625, startPoint y: 461, endPoint x: 662, endPoint y: 463, distance: 36.5
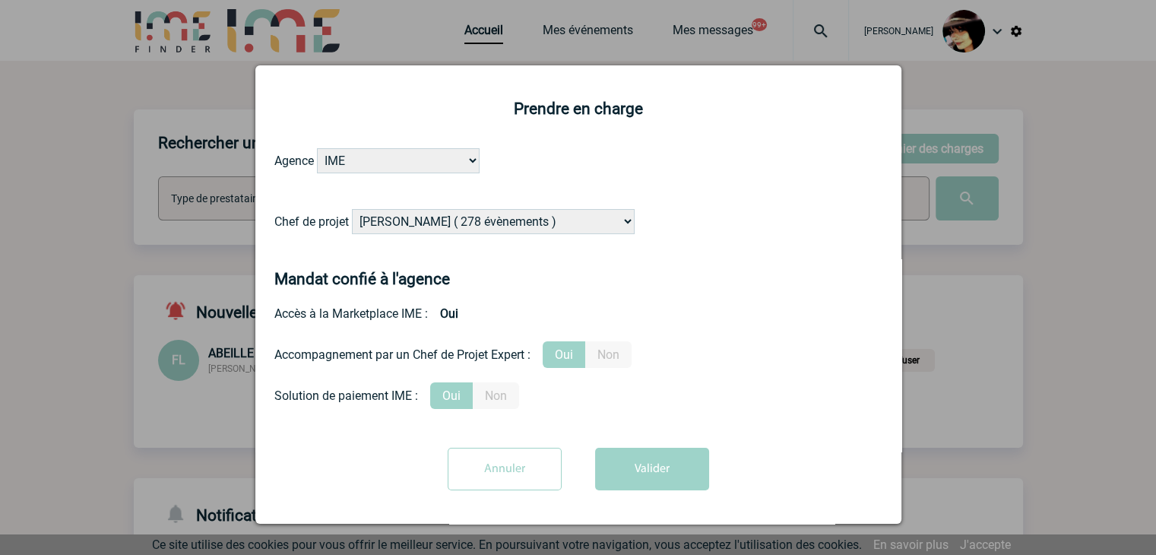
click at [625, 461] on button "Valider" at bounding box center [652, 469] width 114 height 43
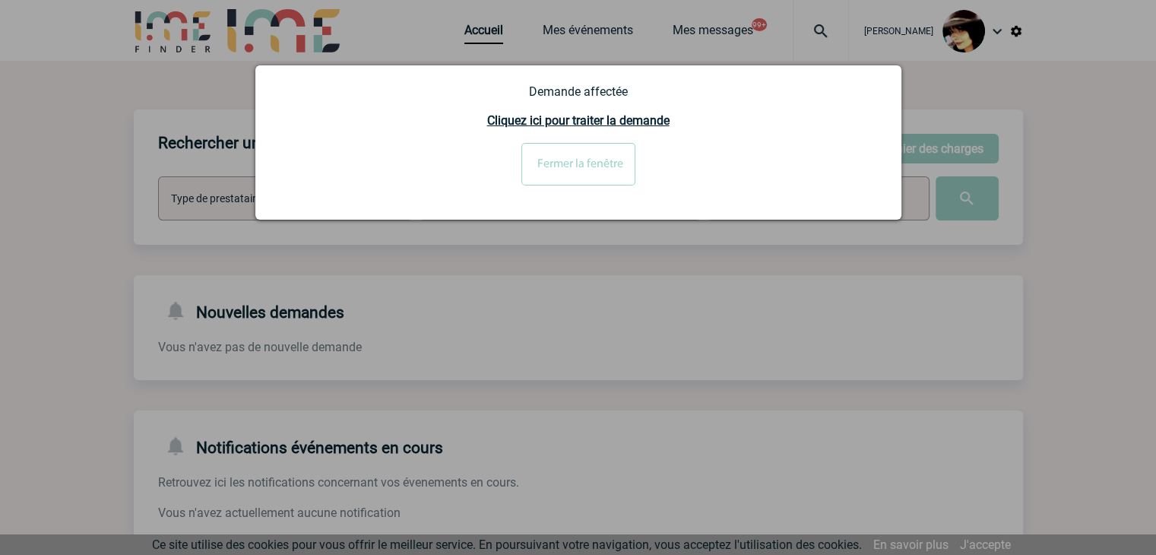
click at [577, 166] on input "Fermer la fenêtre" at bounding box center [578, 164] width 114 height 43
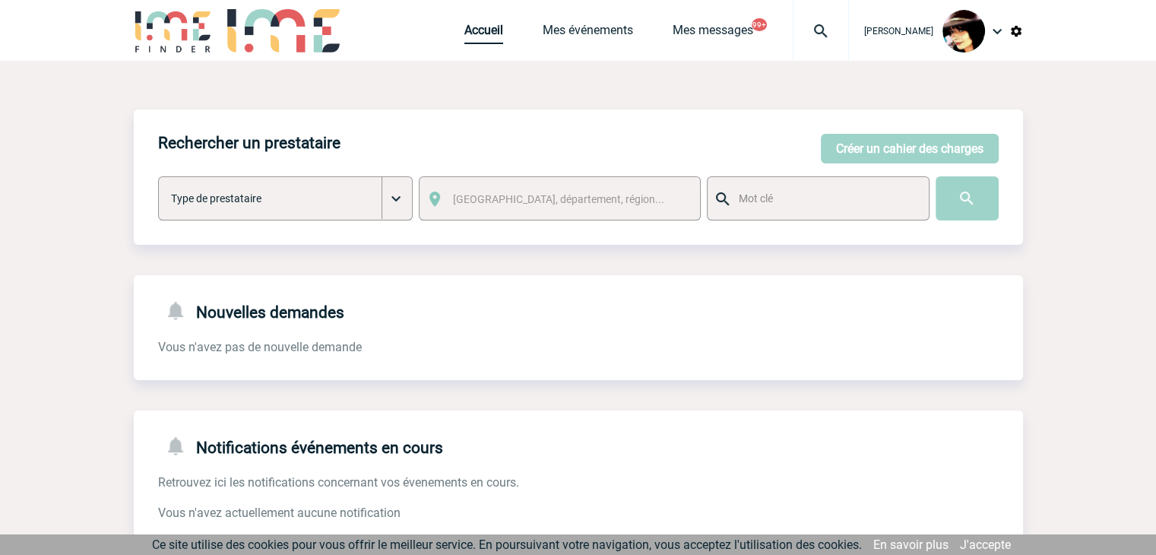
click at [464, 36] on link "Accueil" at bounding box center [483, 33] width 39 height 21
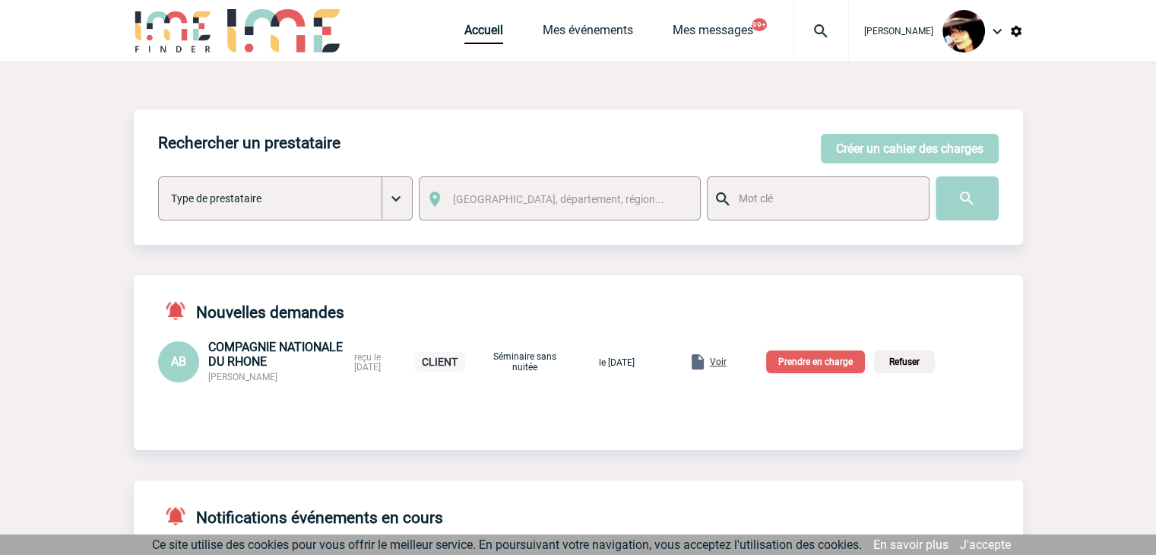
click at [726, 359] on span "Voir" at bounding box center [718, 361] width 17 height 11
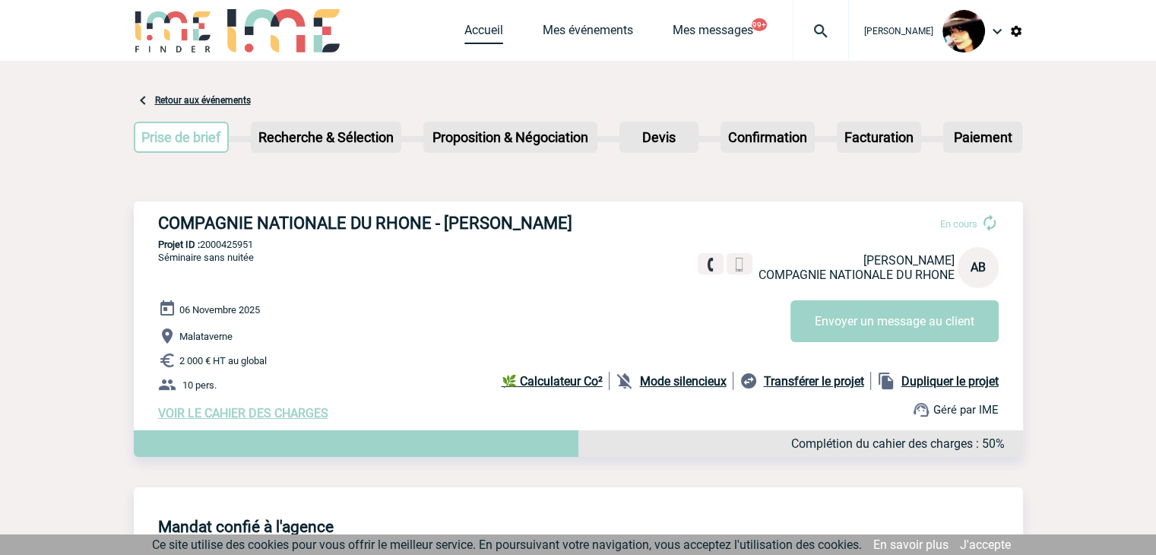
click at [470, 27] on link "Accueil" at bounding box center [483, 33] width 39 height 21
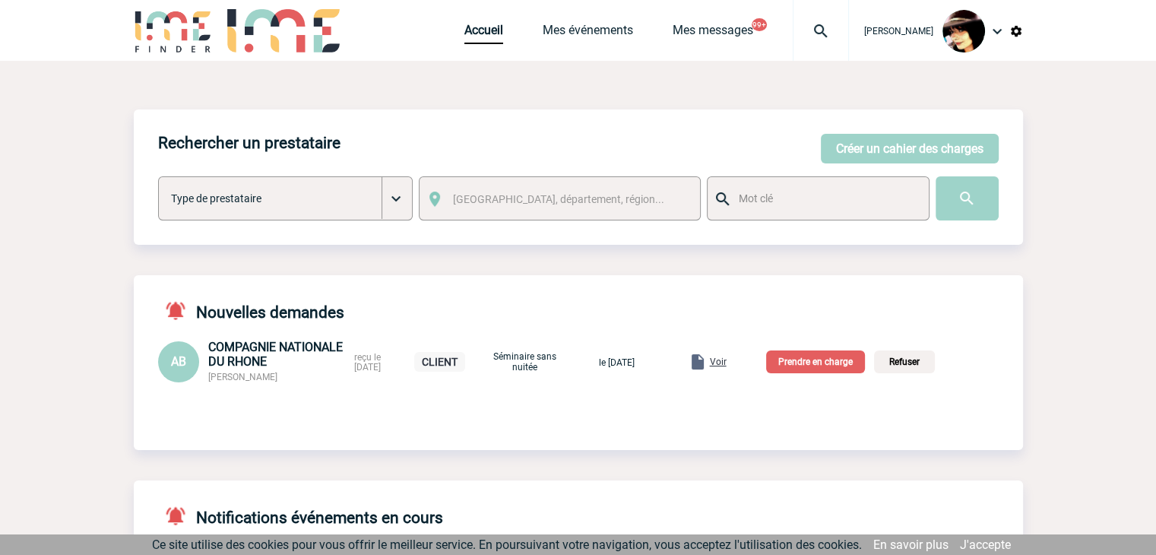
click at [846, 363] on p "Prendre en charge" at bounding box center [815, 361] width 99 height 23
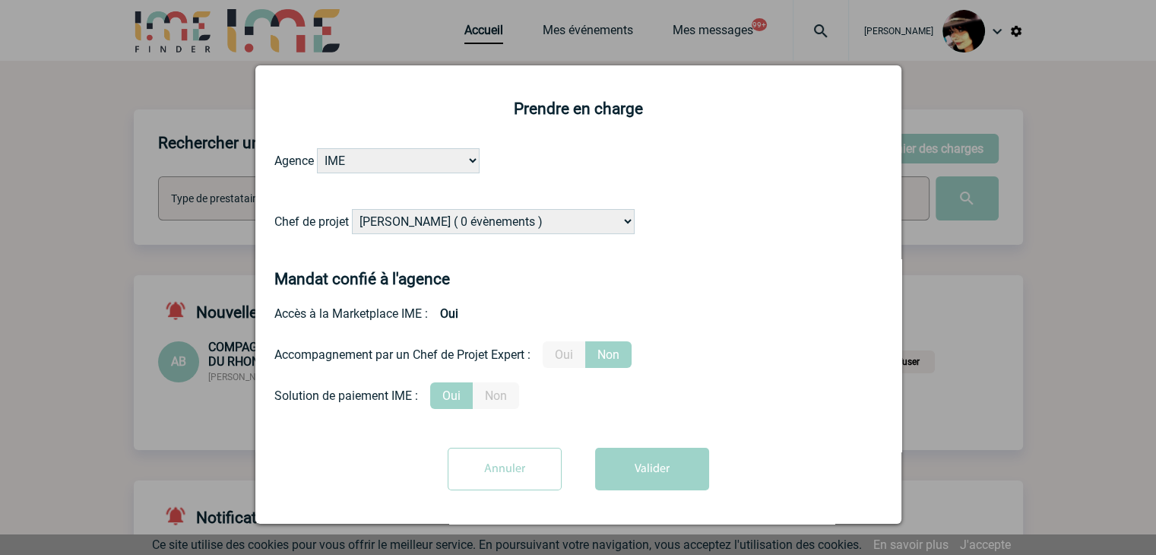
click at [519, 226] on select "[PERSON_NAME] ( 0 évènements ) [PERSON_NAME] ( 199 évènements ) [PERSON_NAME] (…" at bounding box center [493, 221] width 283 height 25
select select "129834"
click at [520, 228] on select "[PERSON_NAME] ( 0 évènements ) [PERSON_NAME] ( 199 évènements ) [PERSON_NAME] (…" at bounding box center [493, 221] width 283 height 25
click at [565, 353] on label "Oui" at bounding box center [564, 354] width 43 height 27
click at [0, 0] on input "Oui" at bounding box center [0, 0] width 0 height 0
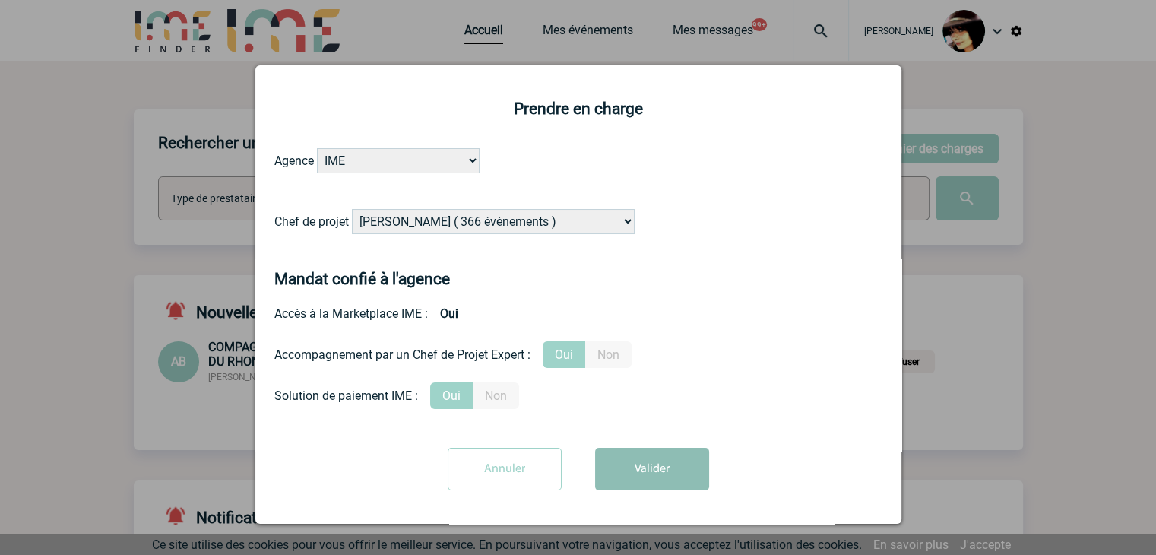
click at [638, 463] on button "Valider" at bounding box center [652, 469] width 114 height 43
